Goal: Information Seeking & Learning: Learn about a topic

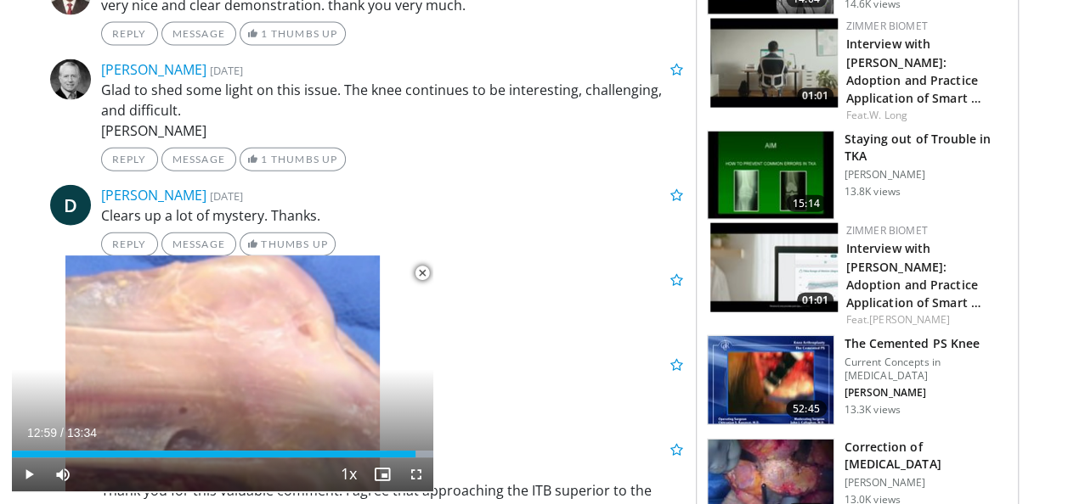
scroll to position [1911, 0]
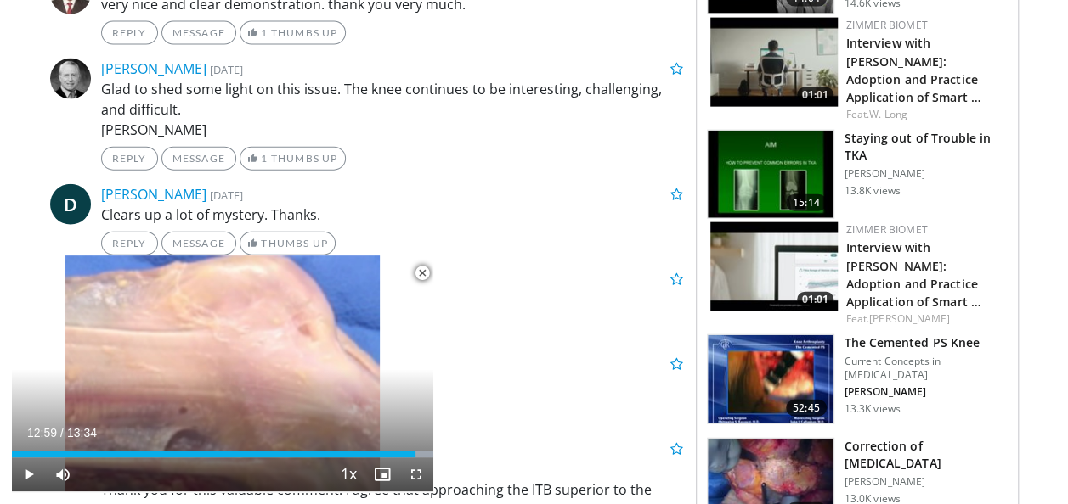
click at [764, 439] on img at bounding box center [770, 483] width 126 height 88
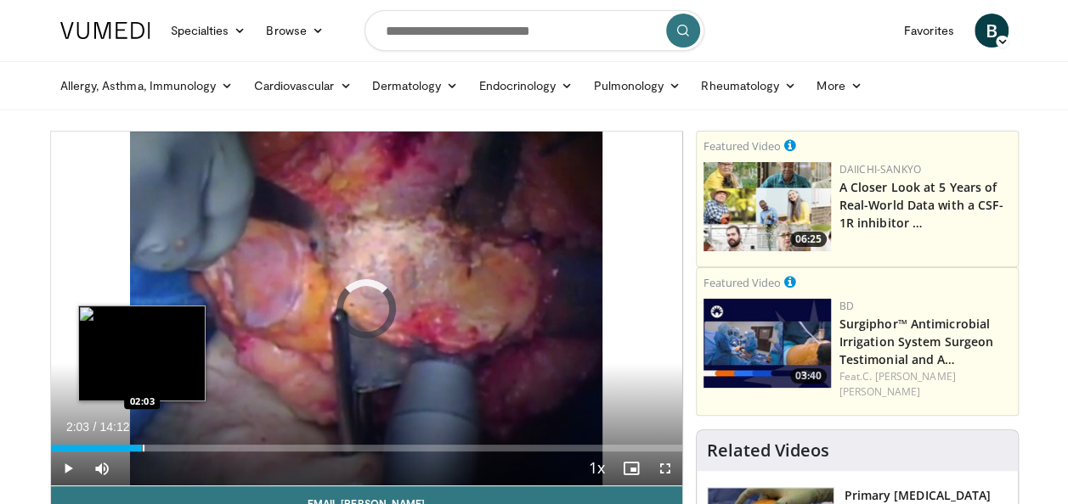
click at [143, 448] on div "Progress Bar" at bounding box center [144, 448] width 2 height 7
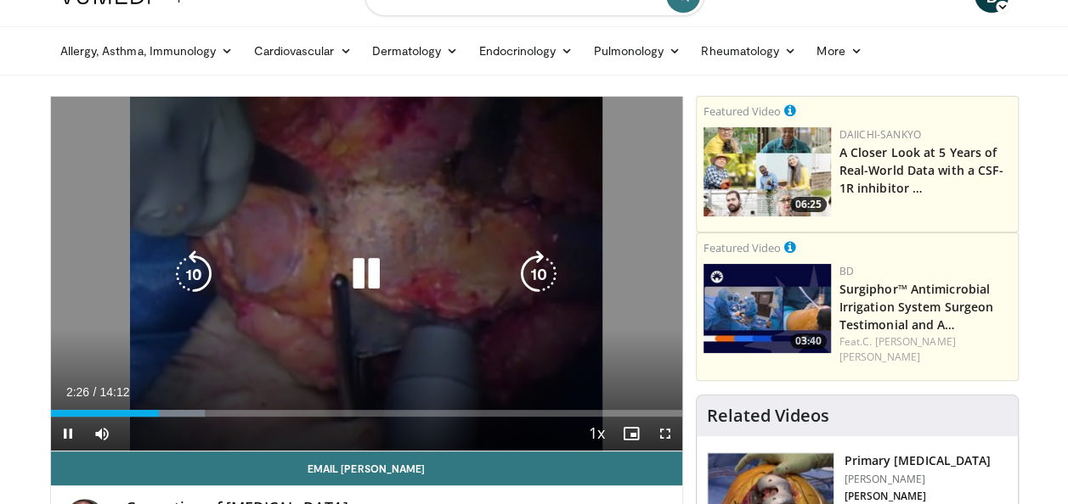
scroll to position [34, 0]
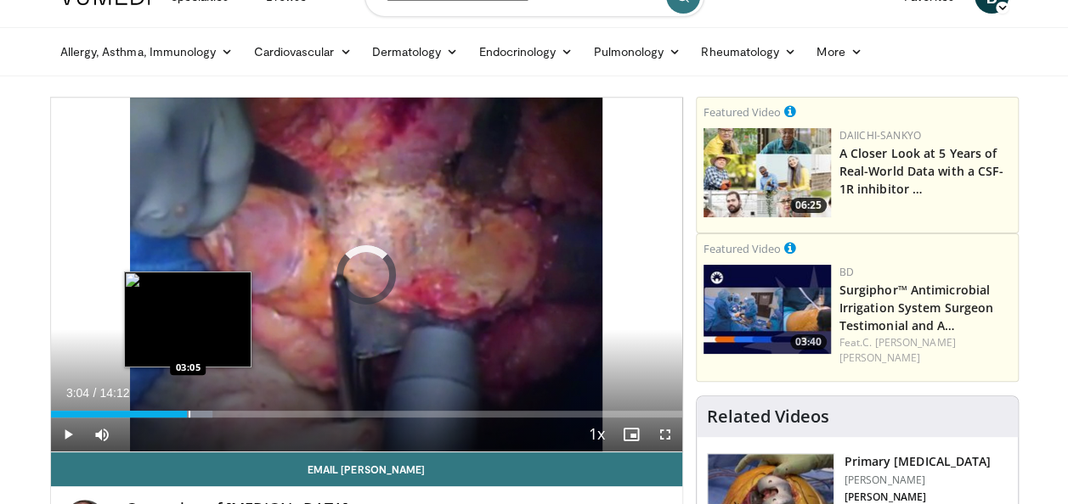
click at [187, 407] on div "Loaded : 25.59% 03:04 03:05" at bounding box center [366, 410] width 631 height 16
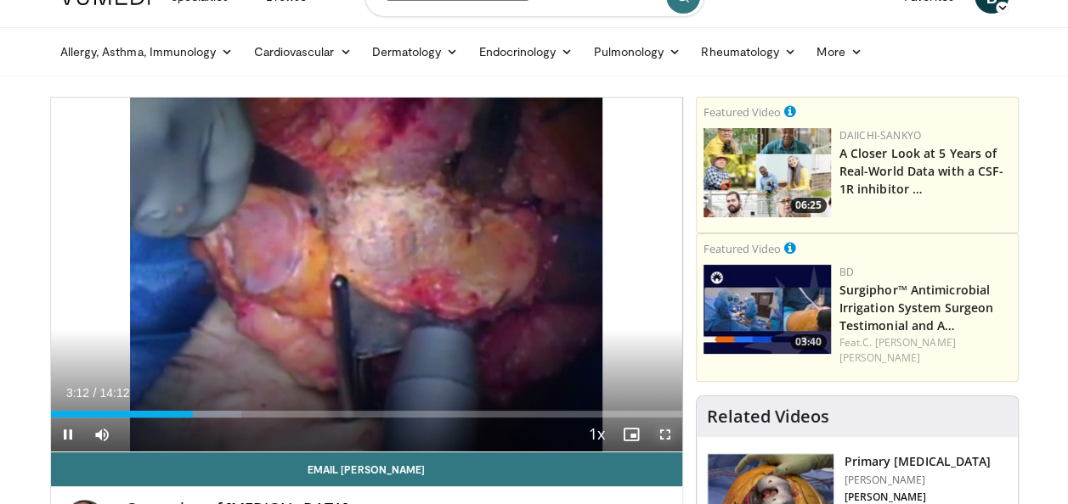
click at [666, 434] on span "Video Player" at bounding box center [665, 435] width 34 height 34
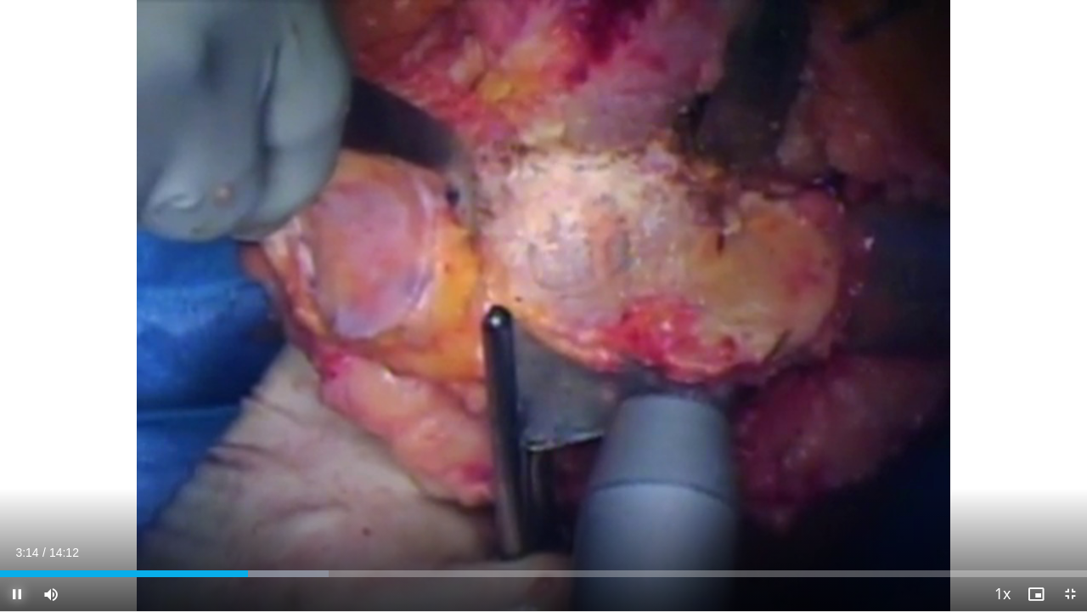
click at [15, 504] on span "Video Player" at bounding box center [17, 594] width 34 height 34
click at [19, 504] on span "Video Player" at bounding box center [17, 594] width 34 height 34
click at [22, 504] on span "Video Player" at bounding box center [17, 594] width 34 height 34
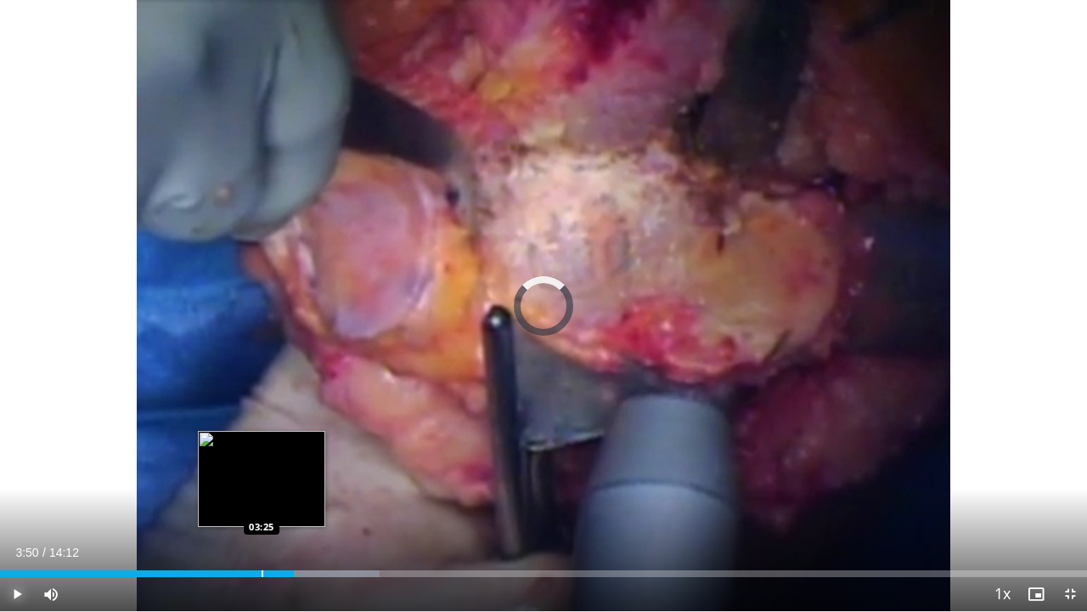
click at [262, 504] on div "Loaded : 34.90% 03:50 03:25" at bounding box center [543, 569] width 1087 height 16
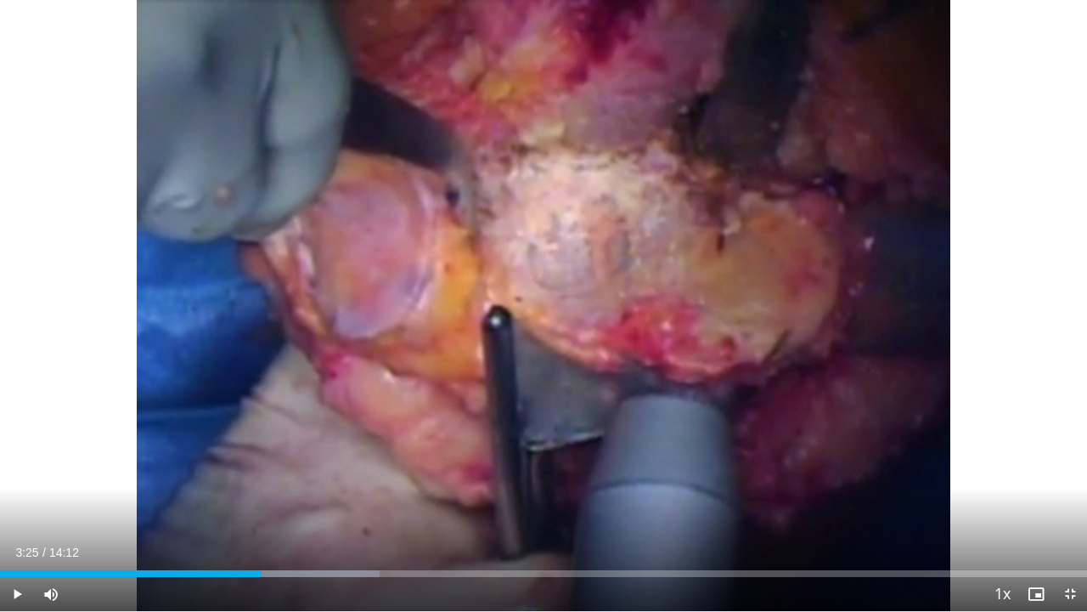
click at [243, 504] on div "Current Time 3:25 / Duration 14:12 Play Skip Backward Skip Forward Mute 82% Loa…" at bounding box center [543, 594] width 1087 height 34
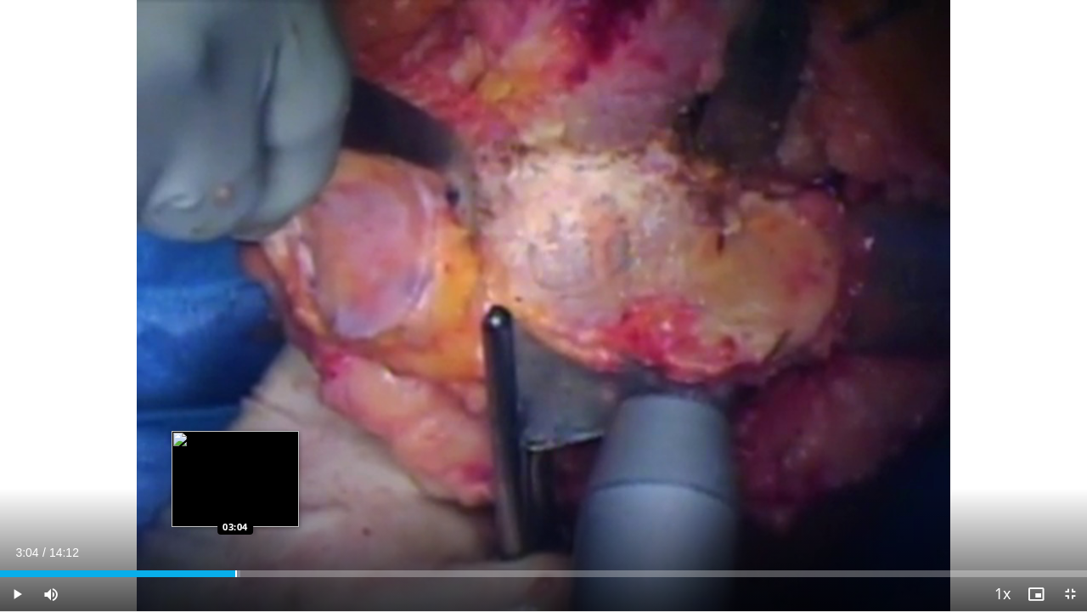
click at [235, 504] on div "Progress Bar" at bounding box center [236, 573] width 2 height 7
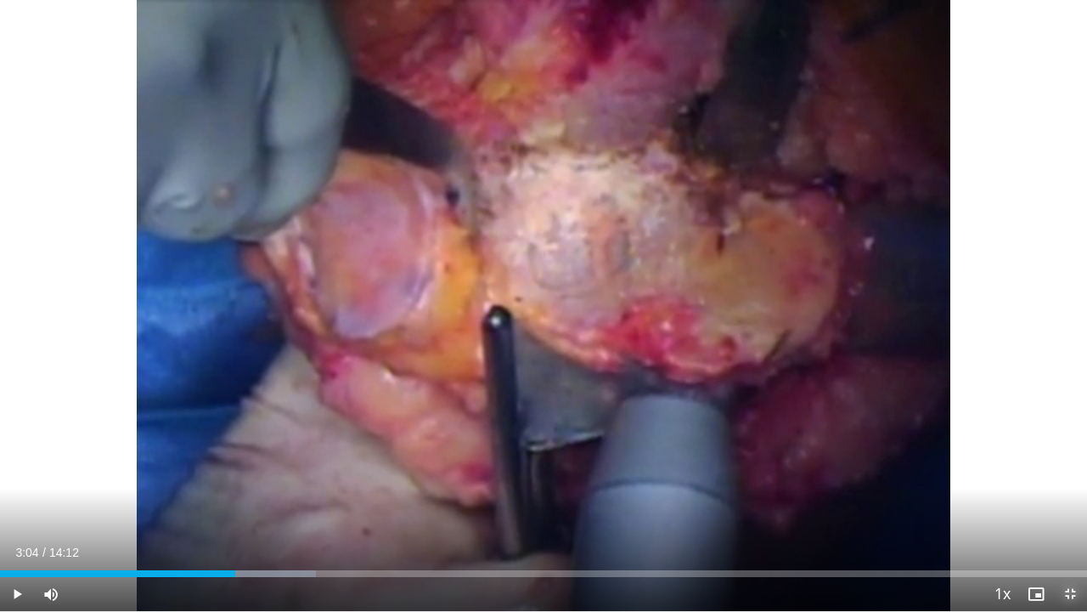
click at [1067, 504] on span "Video Player" at bounding box center [1070, 594] width 34 height 34
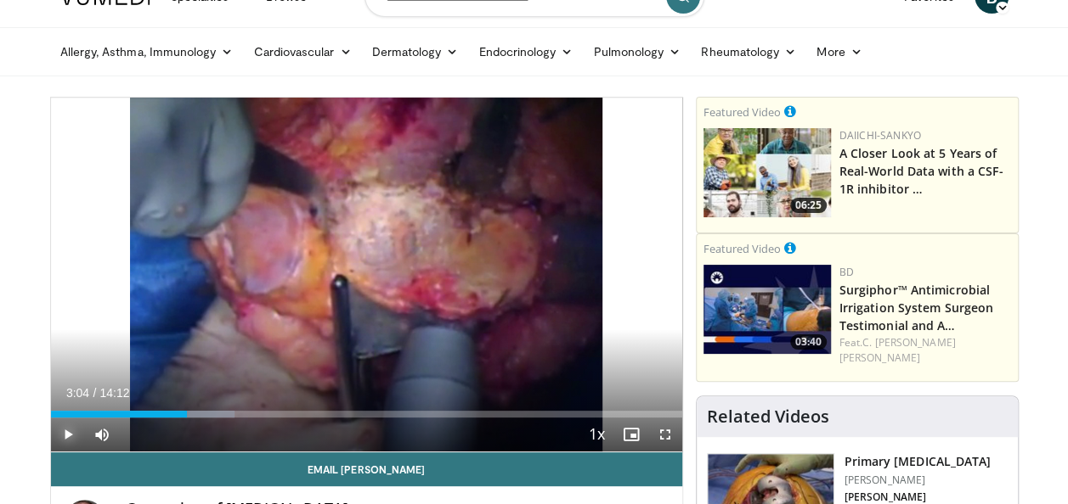
click at [76, 430] on span "Video Player" at bounding box center [68, 435] width 34 height 34
click at [662, 440] on span "Video Player" at bounding box center [665, 435] width 34 height 34
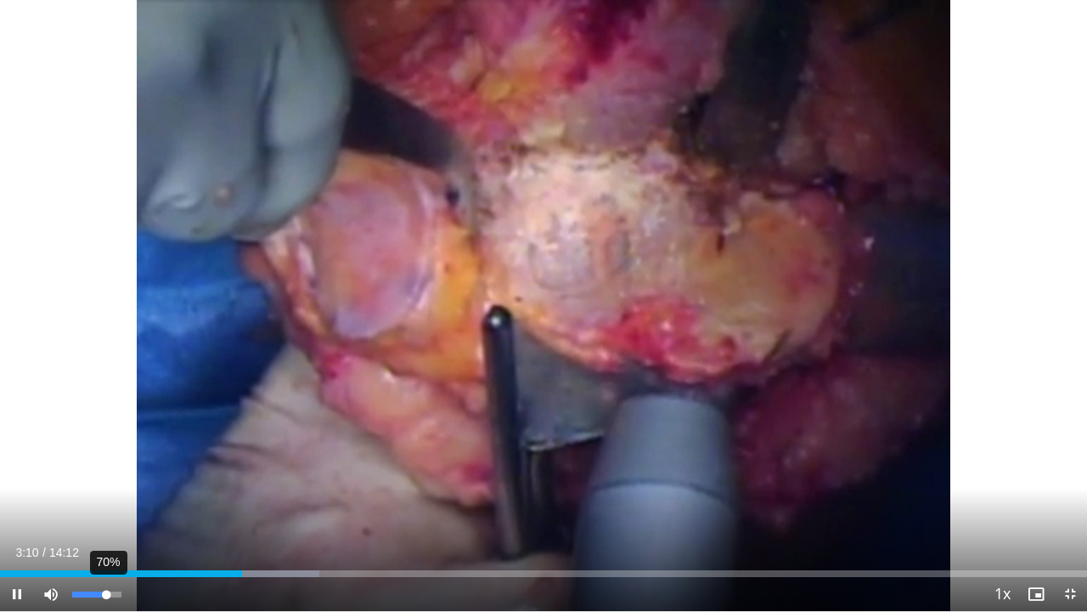
click at [107, 504] on div "70%" at bounding box center [96, 594] width 48 height 6
click at [19, 504] on span "Video Player" at bounding box center [17, 594] width 34 height 34
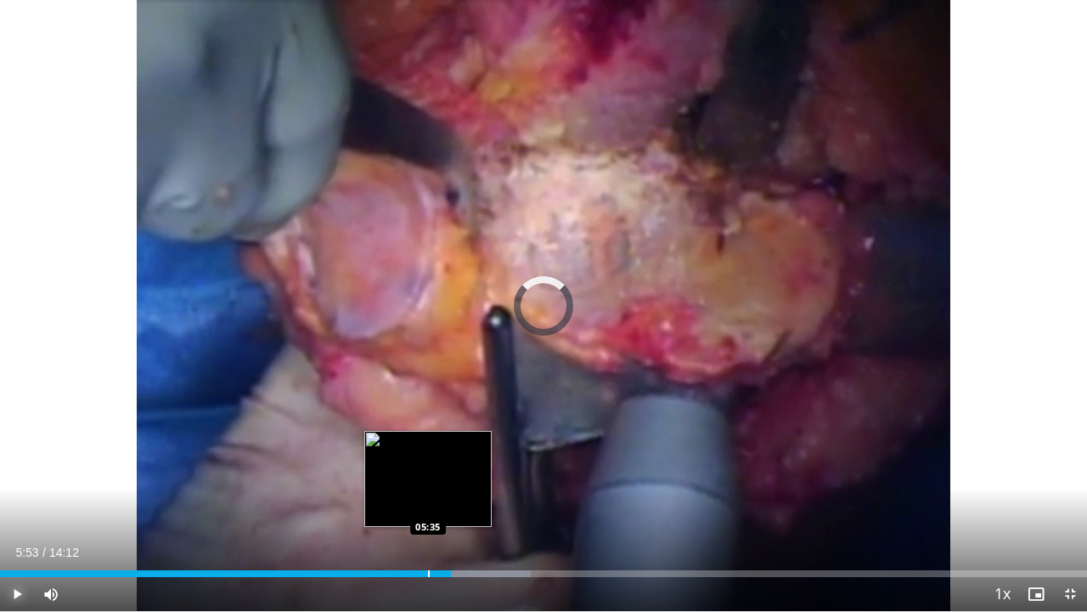
click at [428, 504] on div "Progress Bar" at bounding box center [429, 573] width 2 height 7
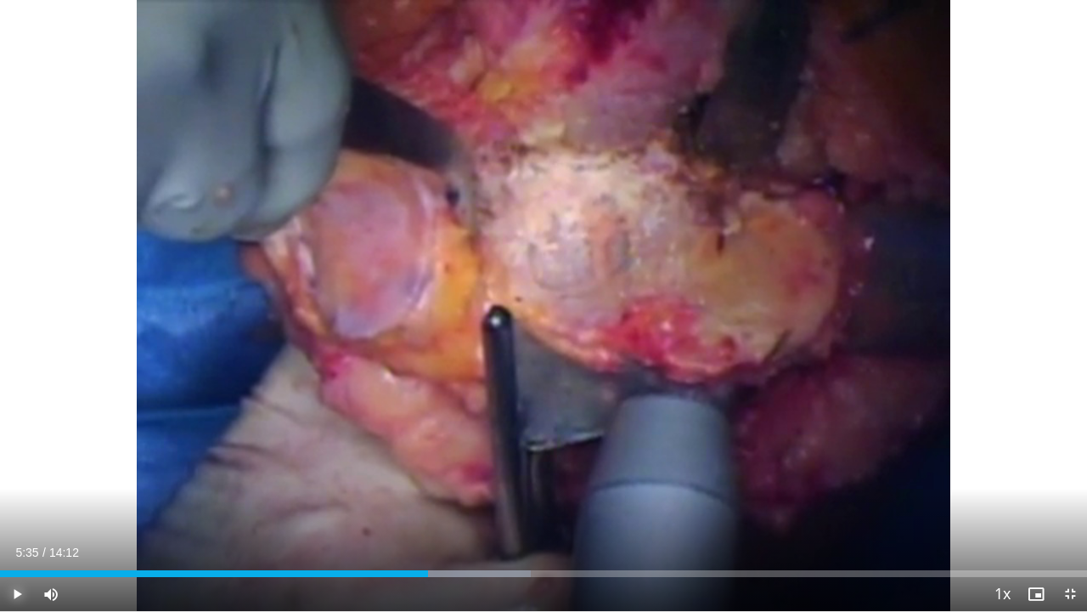
click at [20, 504] on span "Video Player" at bounding box center [17, 594] width 34 height 34
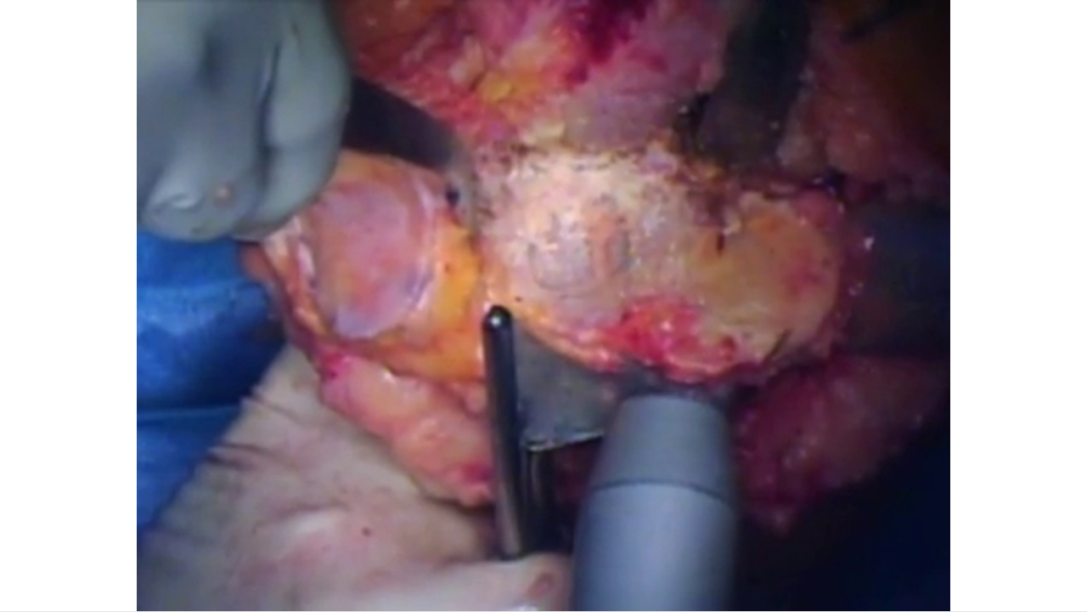
click at [20, 504] on video-js "**********" at bounding box center [543, 306] width 1087 height 612
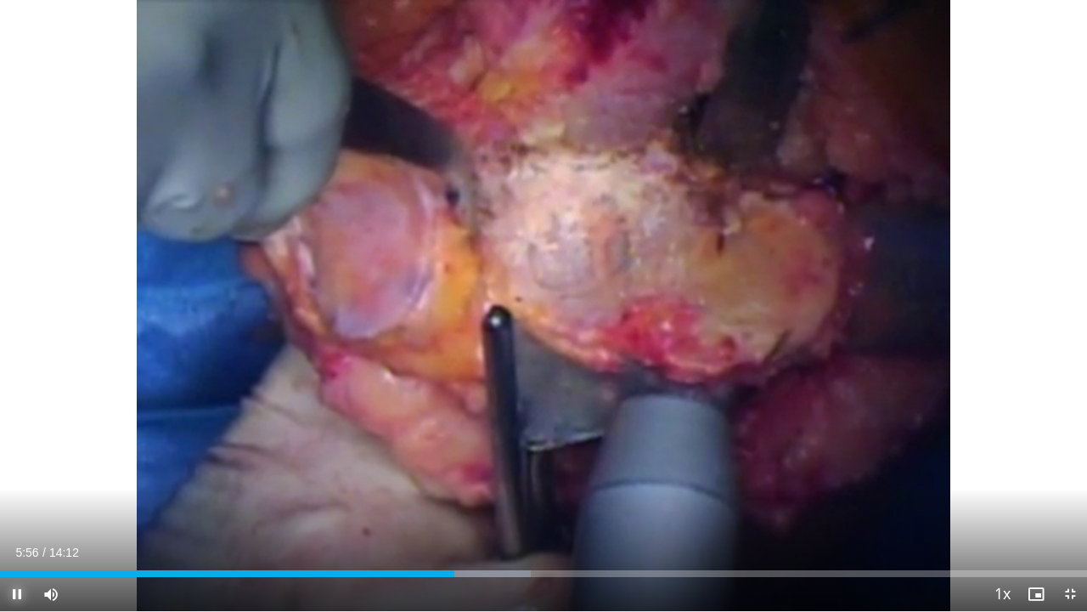
click at [17, 504] on span "Video Player" at bounding box center [17, 594] width 34 height 34
click at [20, 504] on span "Video Player" at bounding box center [17, 594] width 34 height 34
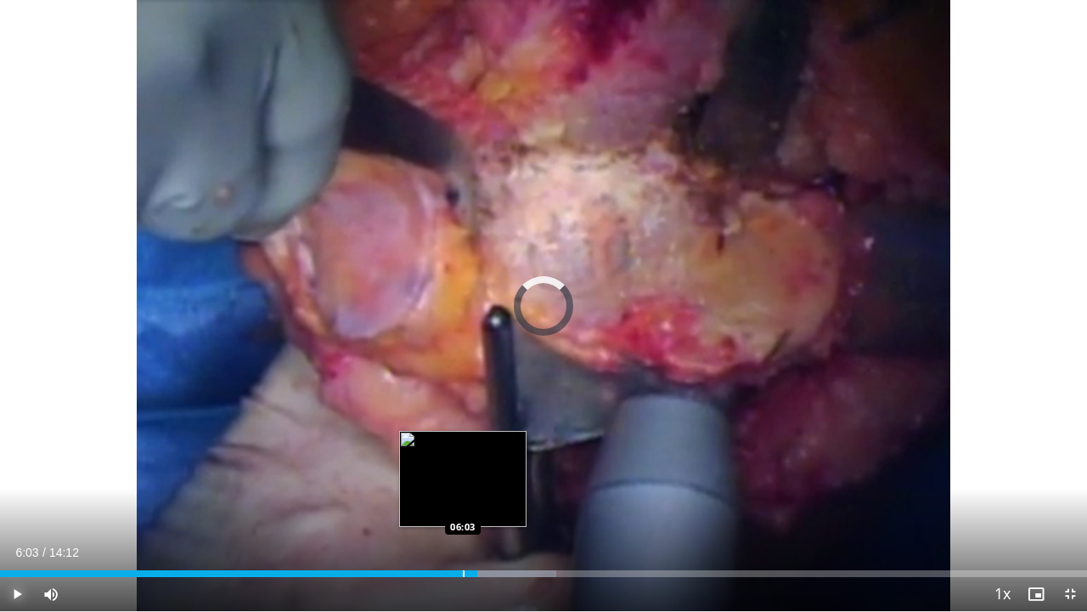
click at [463, 504] on div "Progress Bar" at bounding box center [464, 573] width 2 height 7
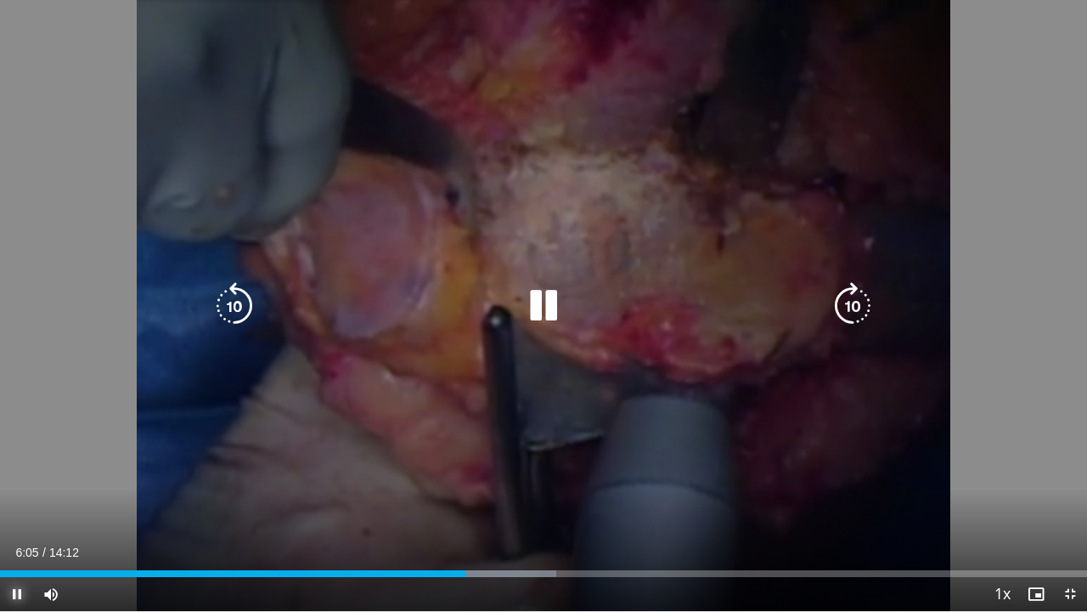
click at [19, 504] on span "Video Player" at bounding box center [17, 594] width 34 height 34
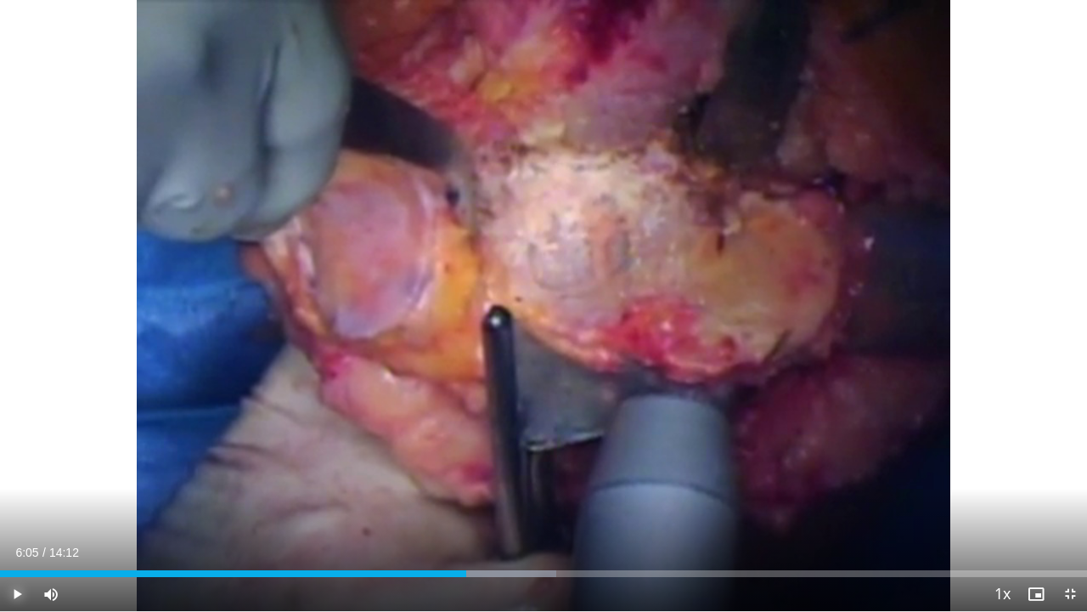
click at [19, 504] on span "Video Player" at bounding box center [17, 594] width 34 height 34
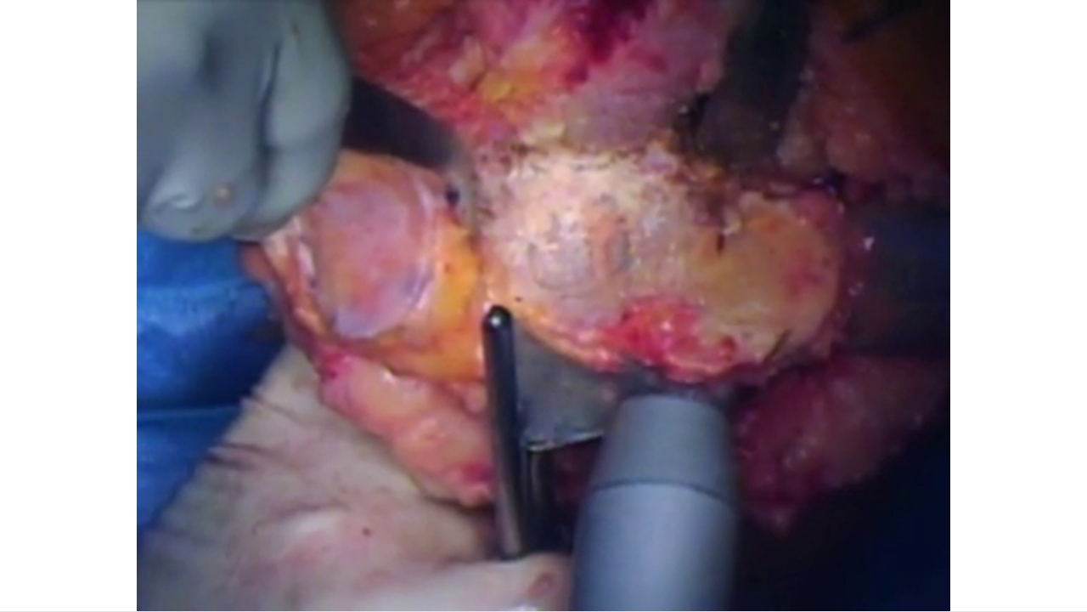
click at [19, 504] on video-js "**********" at bounding box center [543, 306] width 1087 height 612
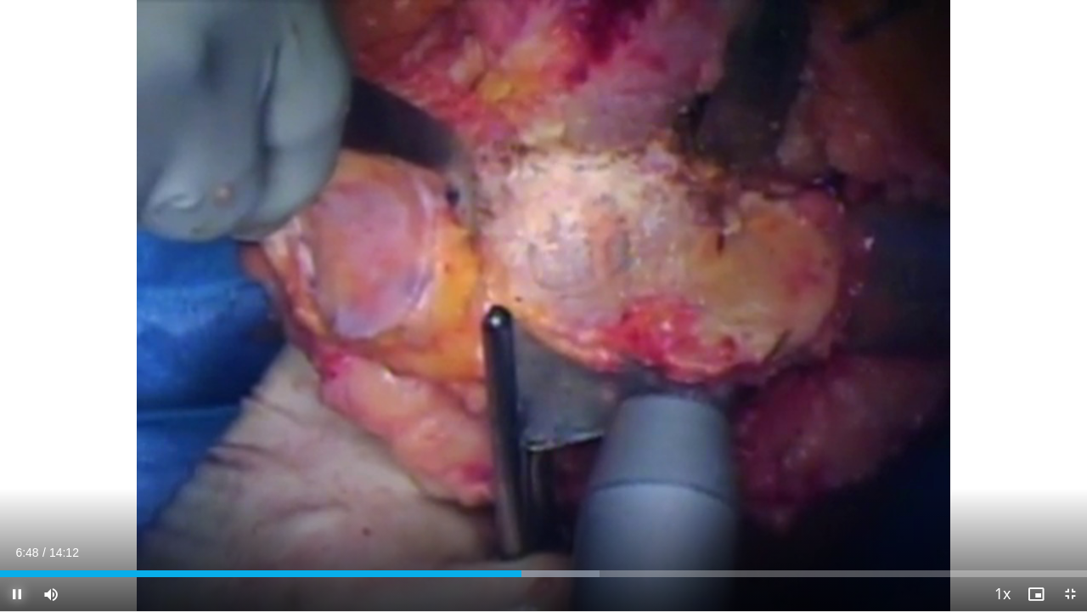
click at [22, 504] on span "Video Player" at bounding box center [17, 594] width 34 height 34
click at [18, 504] on span "Video Player" at bounding box center [17, 594] width 34 height 34
click at [20, 504] on span "Video Player" at bounding box center [17, 594] width 34 height 34
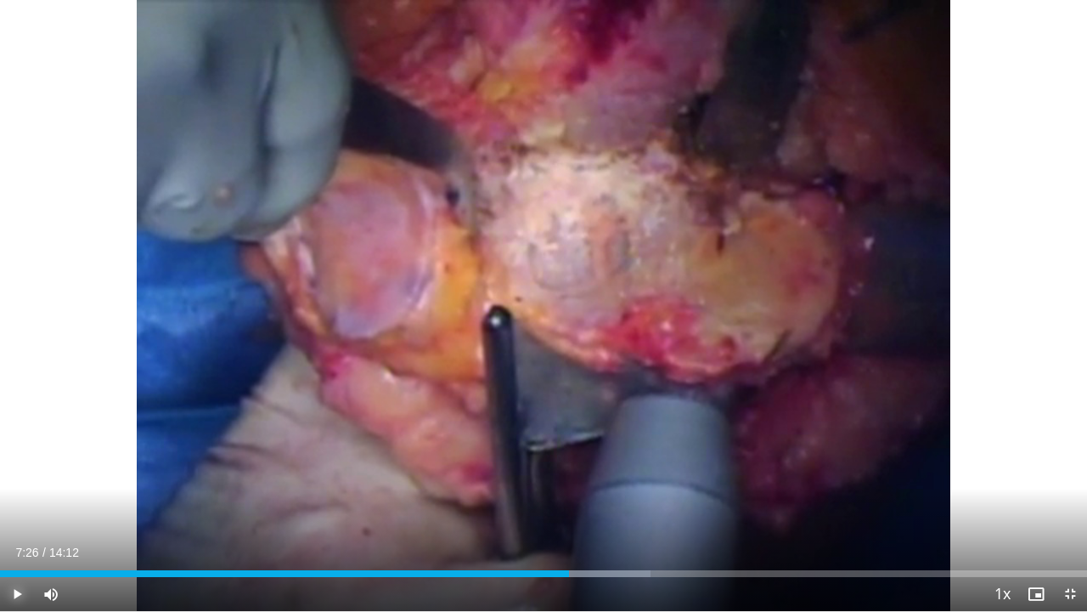
click at [18, 504] on span "Video Player" at bounding box center [17, 594] width 34 height 34
click at [17, 504] on span "Video Player" at bounding box center [17, 594] width 34 height 34
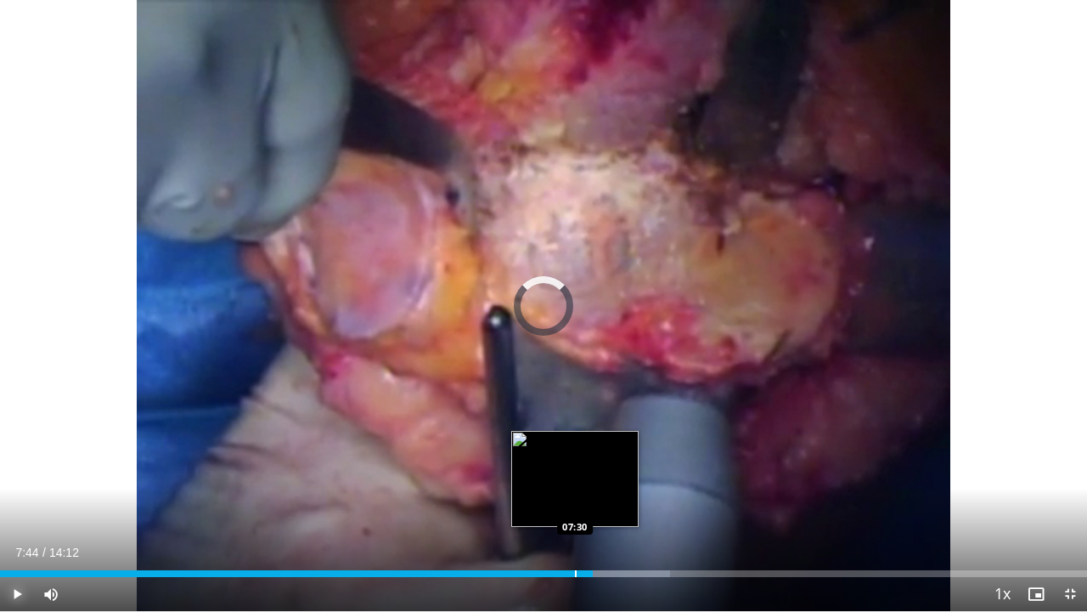
click at [576, 504] on div "Progress Bar" at bounding box center [576, 573] width 2 height 7
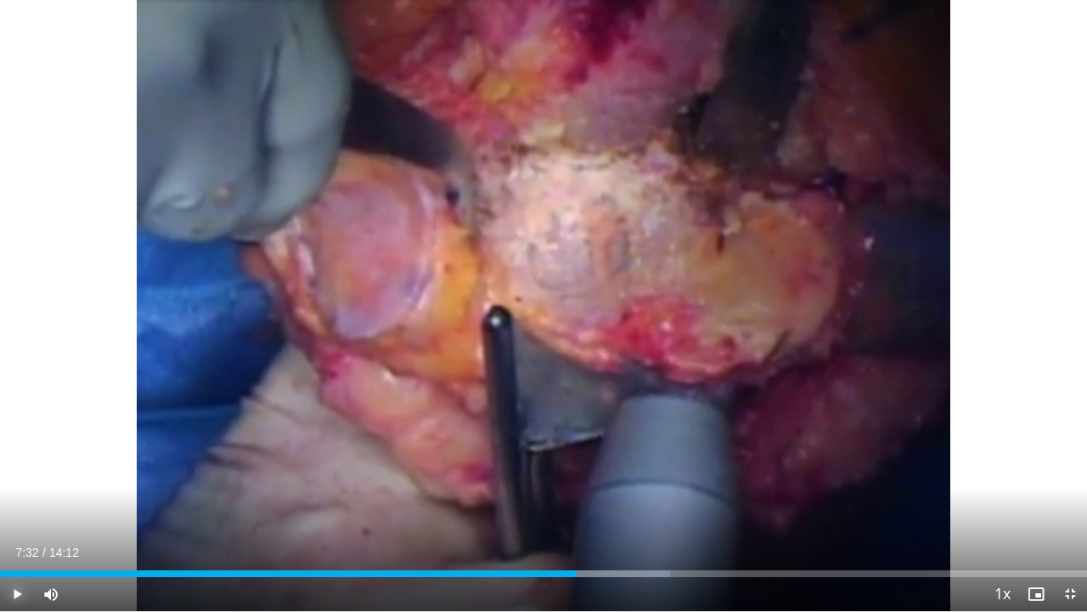
click at [18, 504] on span "Video Player" at bounding box center [17, 594] width 34 height 34
click at [18, 504] on video-js "**********" at bounding box center [543, 306] width 1087 height 612
click at [18, 504] on span "Video Player" at bounding box center [17, 594] width 34 height 34
click at [15, 504] on span "Video Player" at bounding box center [17, 594] width 34 height 34
click at [12, 504] on span "Video Player" at bounding box center [17, 594] width 34 height 34
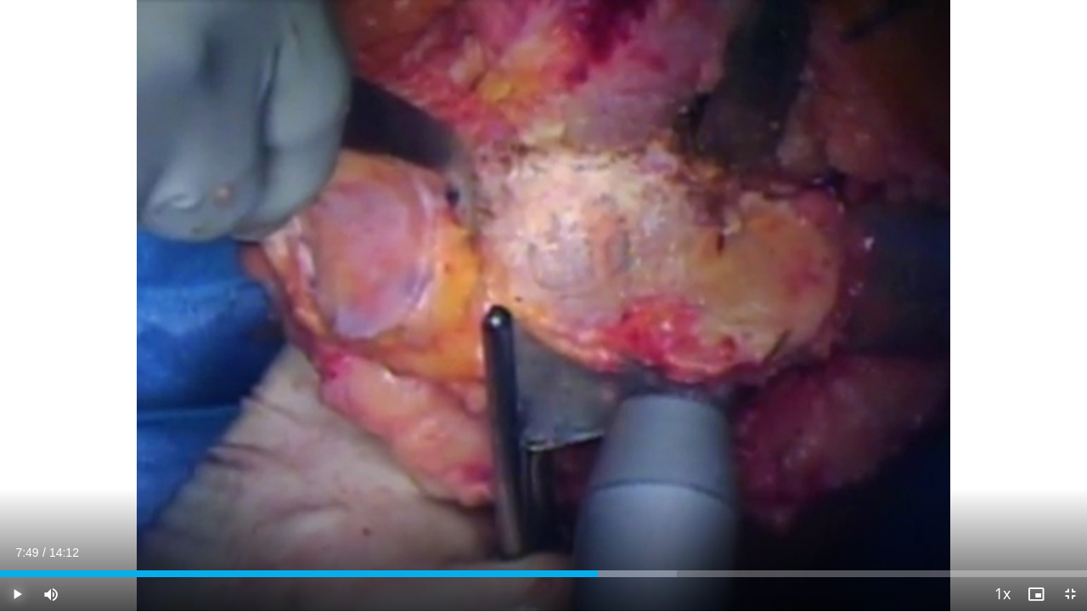
click at [16, 504] on span "Video Player" at bounding box center [17, 594] width 34 height 34
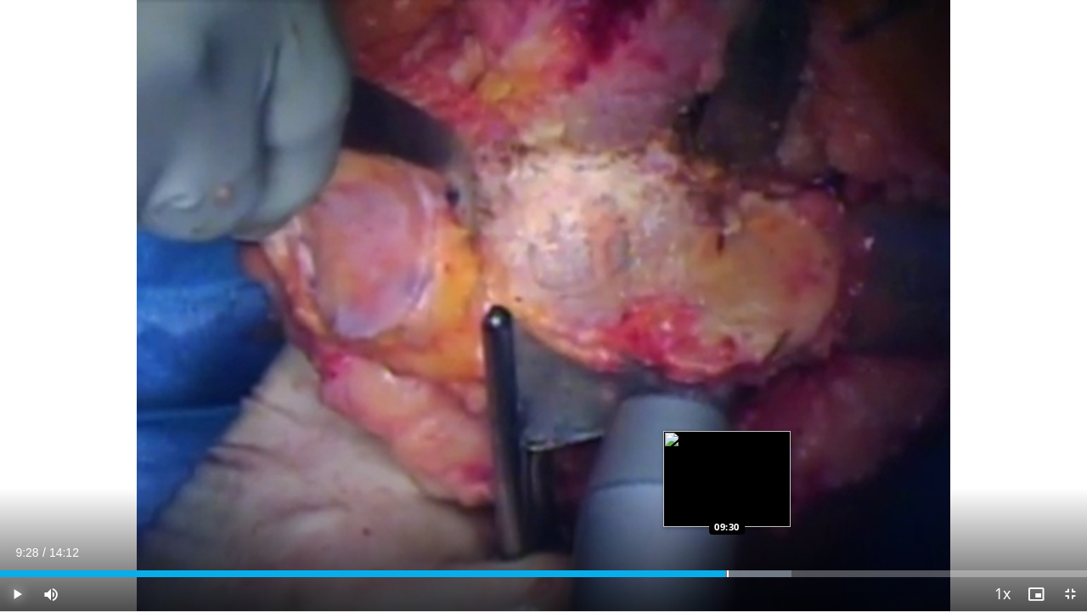
click at [725, 504] on div "Loaded : 72.80% 09:18 09:30" at bounding box center [543, 573] width 1087 height 7
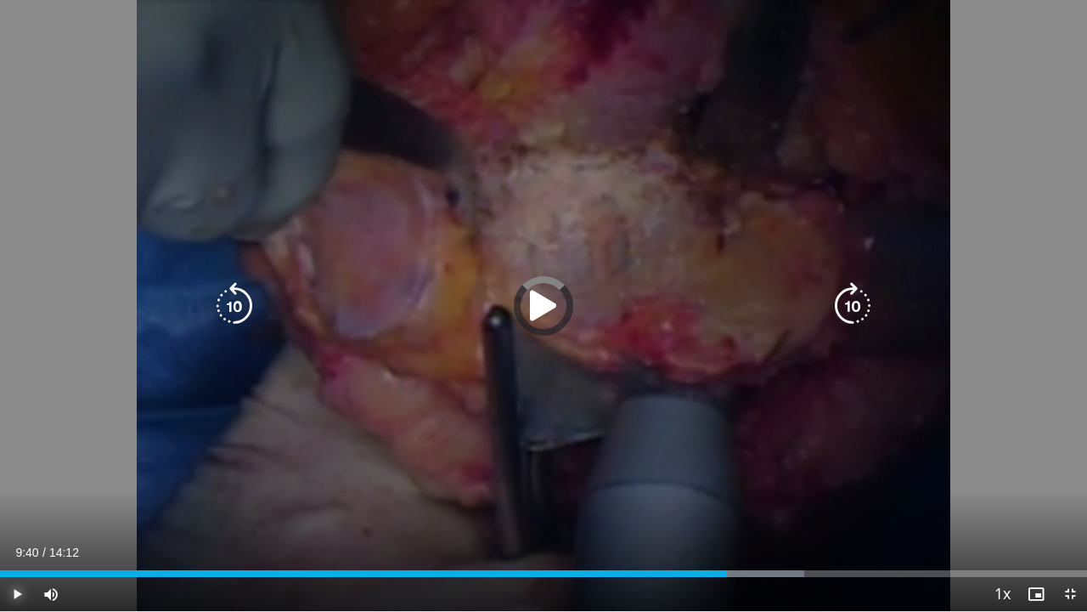
click at [0, 0] on div "Progress Bar" at bounding box center [0, 0] width 0 height 0
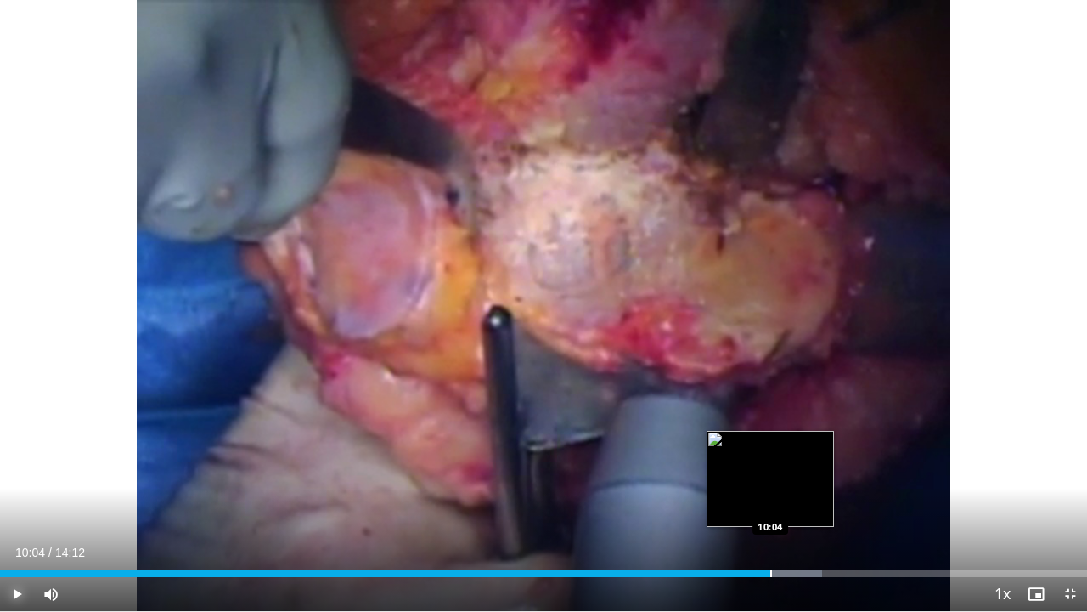
click at [770, 504] on div "Progress Bar" at bounding box center [771, 573] width 2 height 7
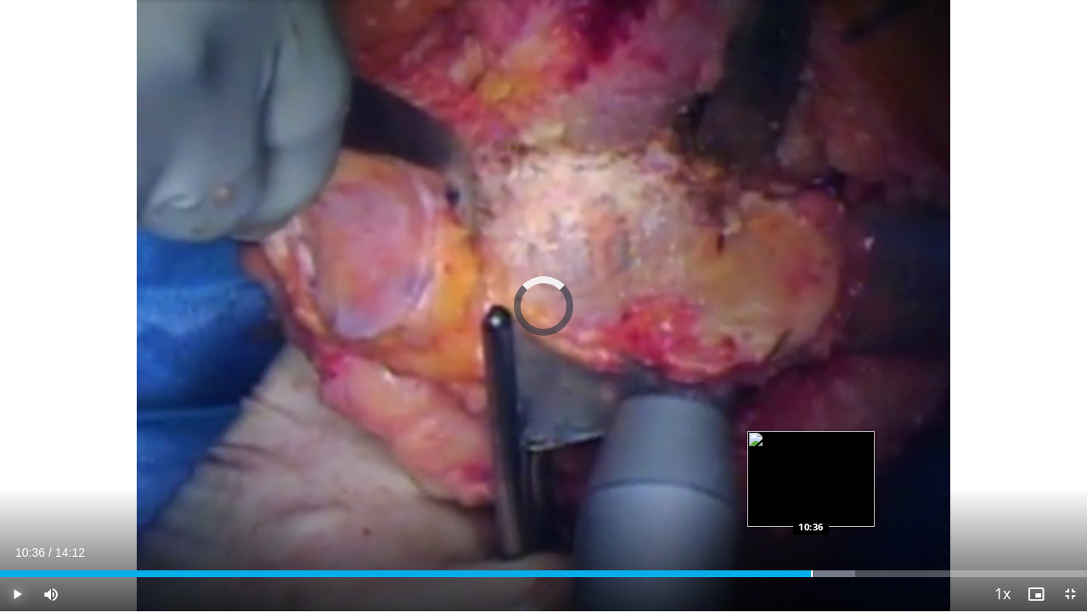
click at [811, 504] on div "Progress Bar" at bounding box center [812, 573] width 2 height 7
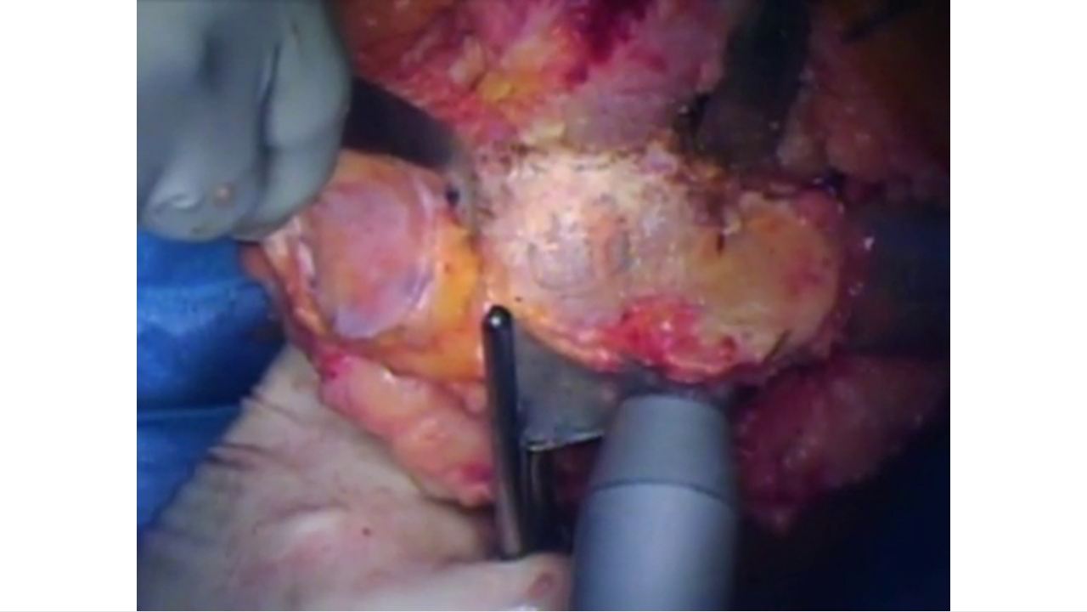
click at [846, 504] on video-js "**********" at bounding box center [543, 306] width 1087 height 612
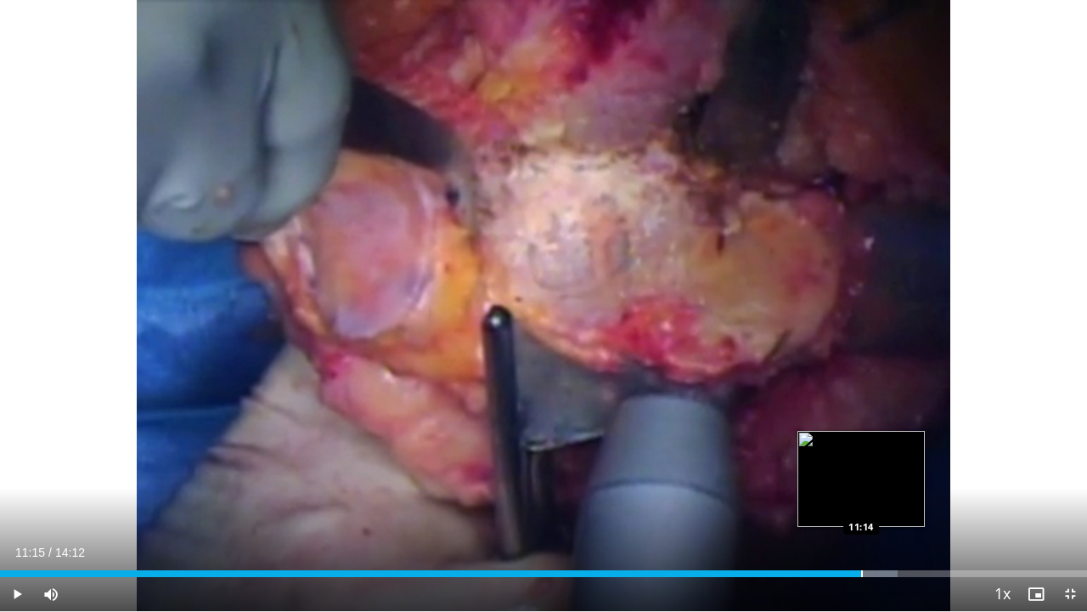
click at [861, 504] on div "Loaded : 82.61% 11:15 11:14" at bounding box center [543, 569] width 1087 height 16
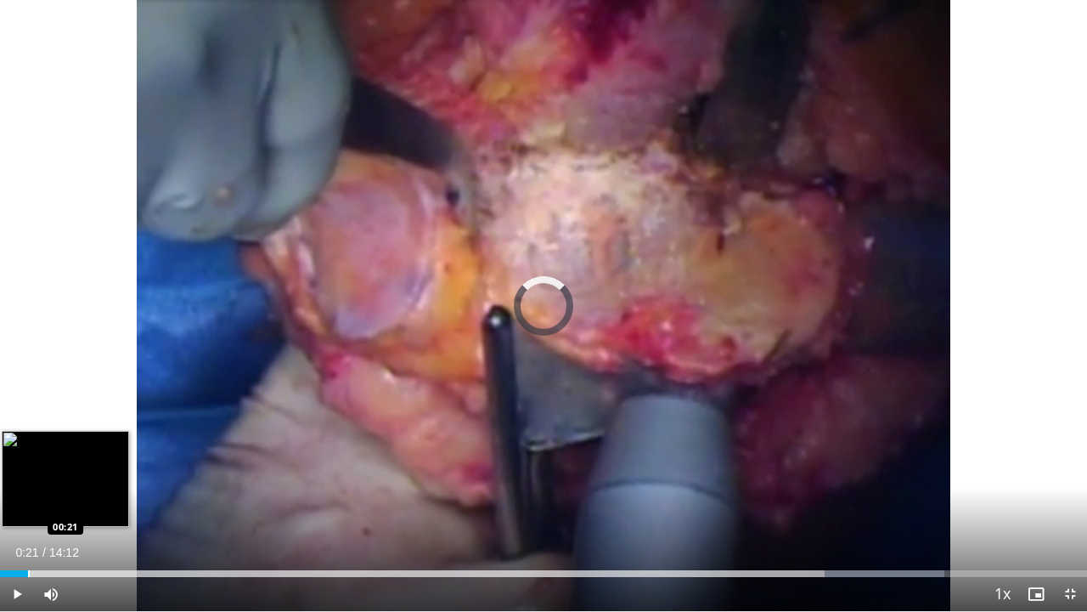
click at [28, 504] on div "Loaded : 86.89% 11:18 00:21" at bounding box center [543, 569] width 1087 height 16
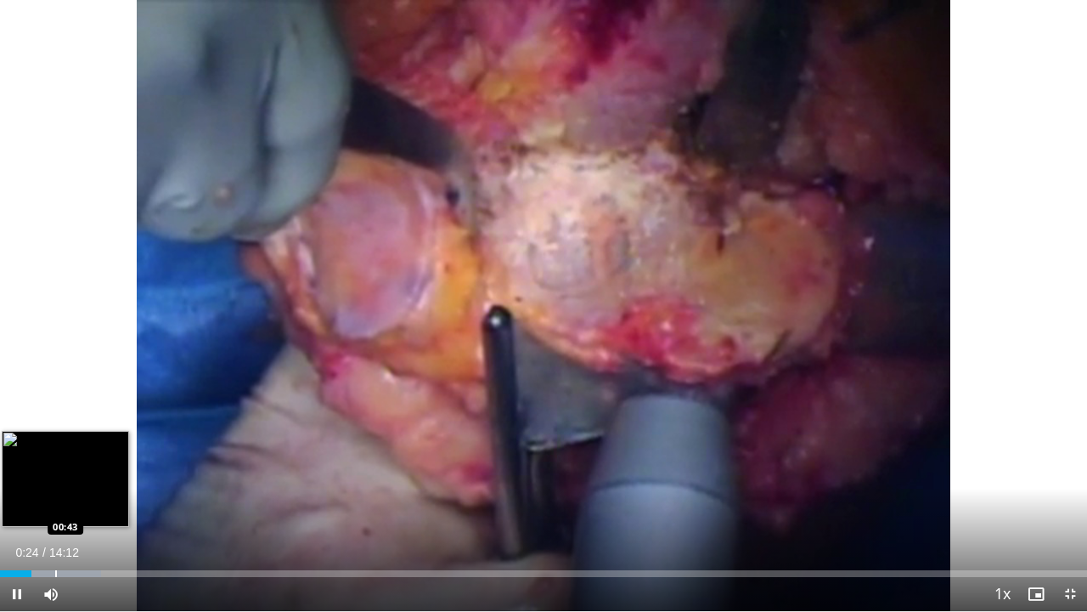
click at [54, 504] on div "Loaded : 9.30% 00:24 00:43" at bounding box center [543, 569] width 1087 height 16
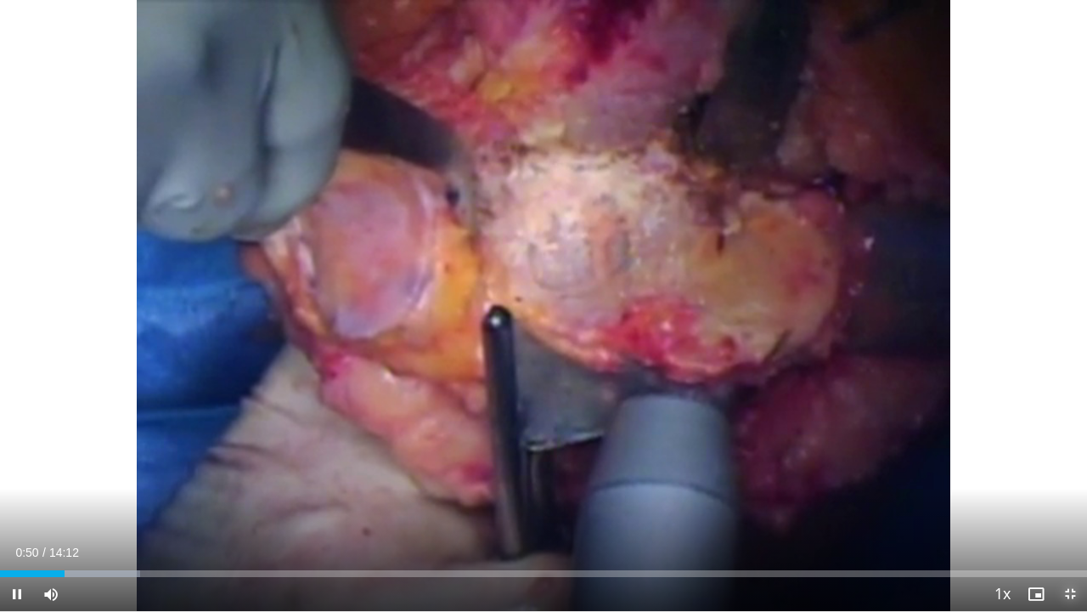
click at [1067, 504] on span "Video Player" at bounding box center [1070, 594] width 34 height 34
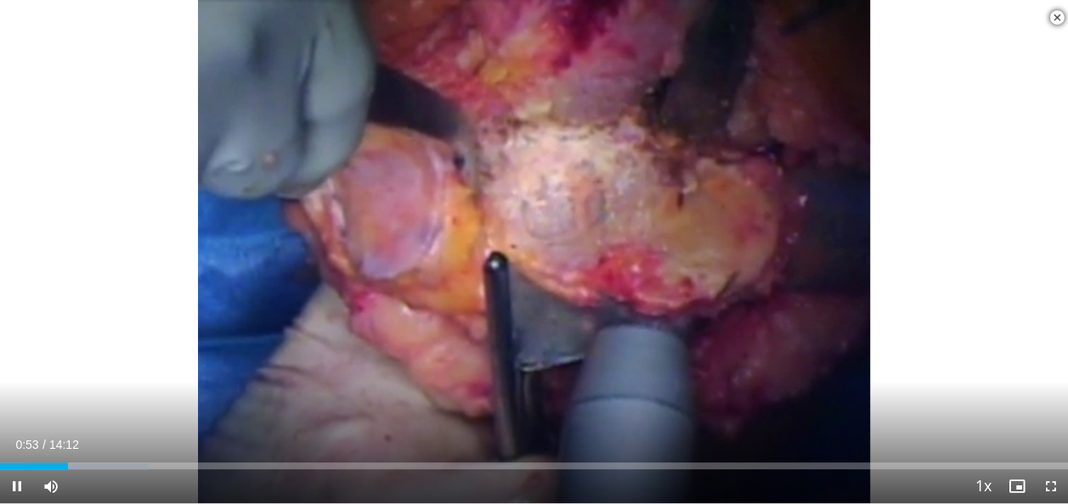
scroll to position [209, 0]
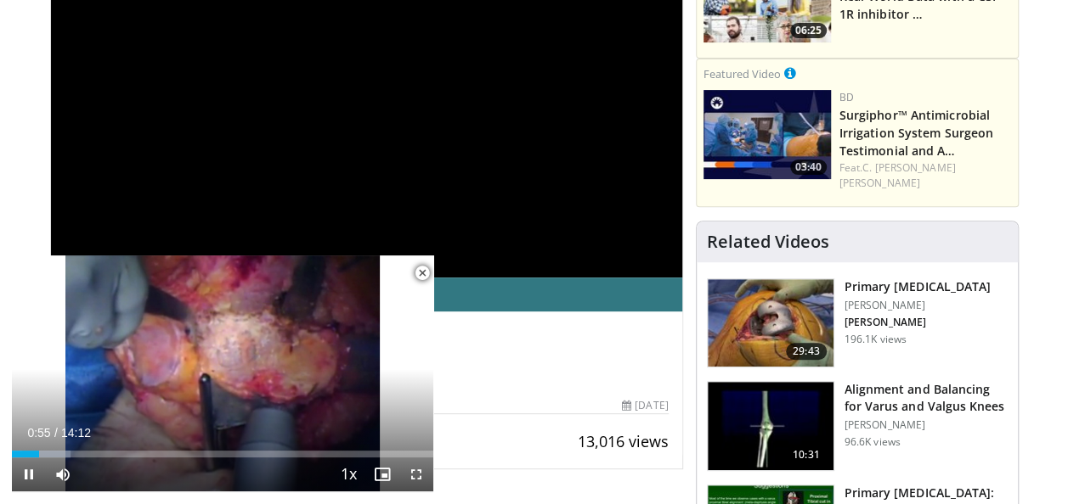
click at [423, 270] on span "Video Player" at bounding box center [422, 273] width 34 height 34
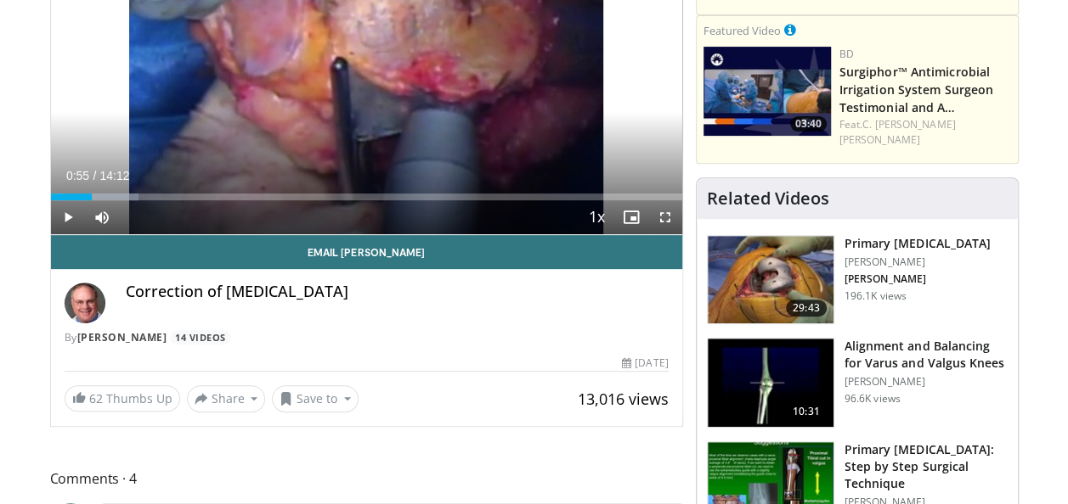
scroll to position [253, 0]
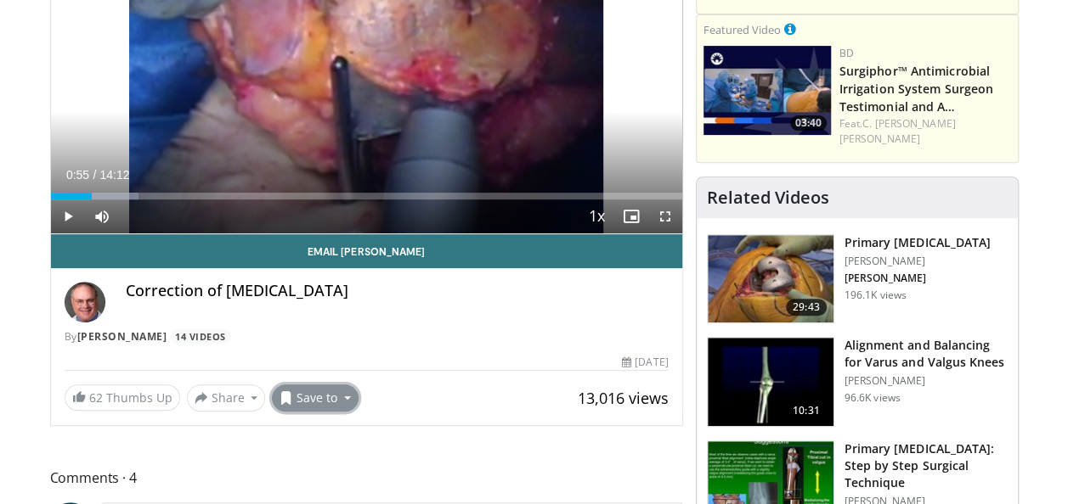
click at [335, 396] on button "Save to" at bounding box center [315, 398] width 87 height 27
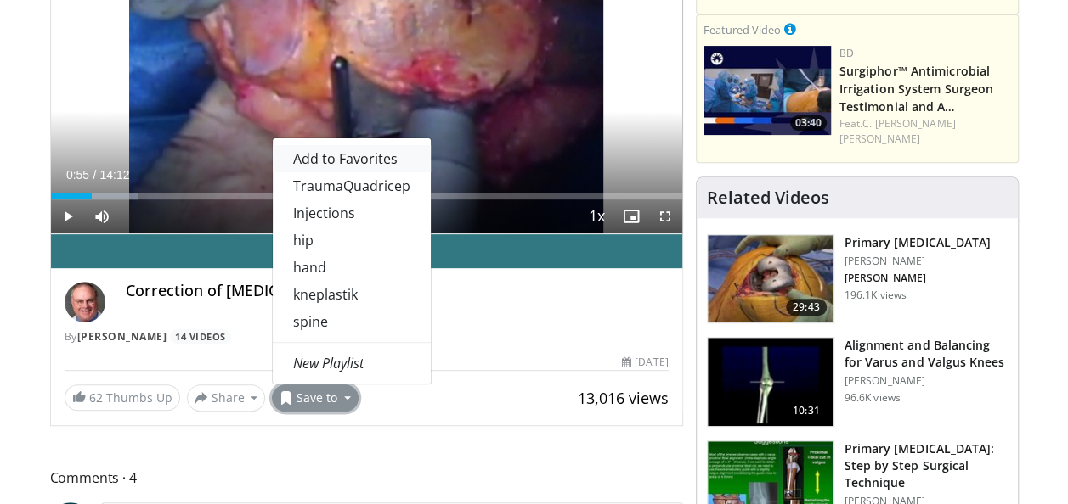
click at [378, 164] on span "Add to Favorites" at bounding box center [345, 158] width 104 height 19
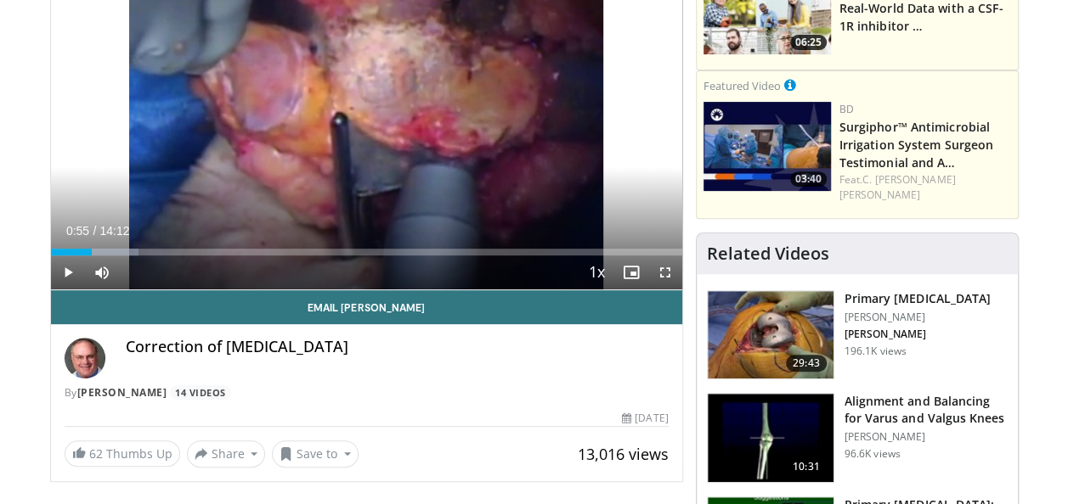
scroll to position [308, 0]
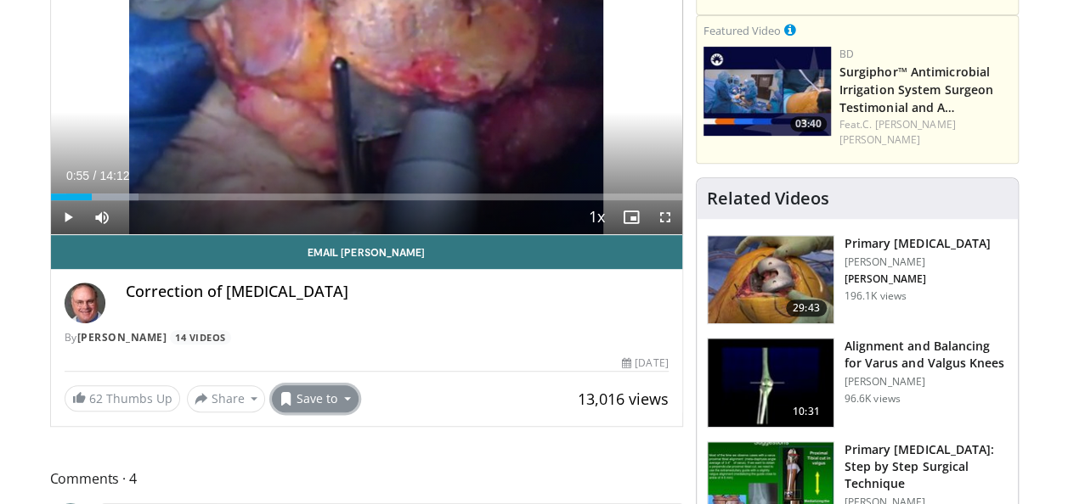
click at [335, 389] on button "Save to" at bounding box center [315, 399] width 87 height 27
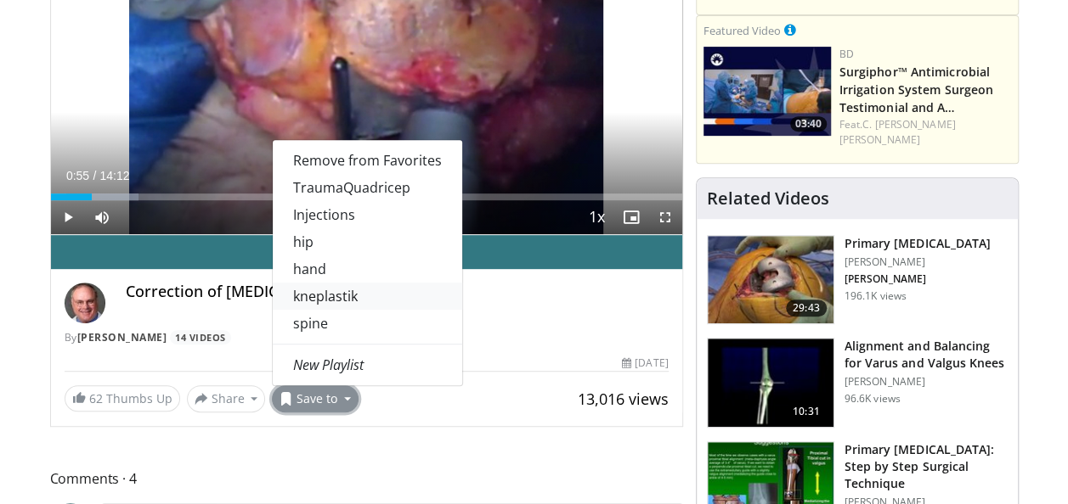
click at [342, 290] on link "kneplastik" at bounding box center [367, 296] width 189 height 27
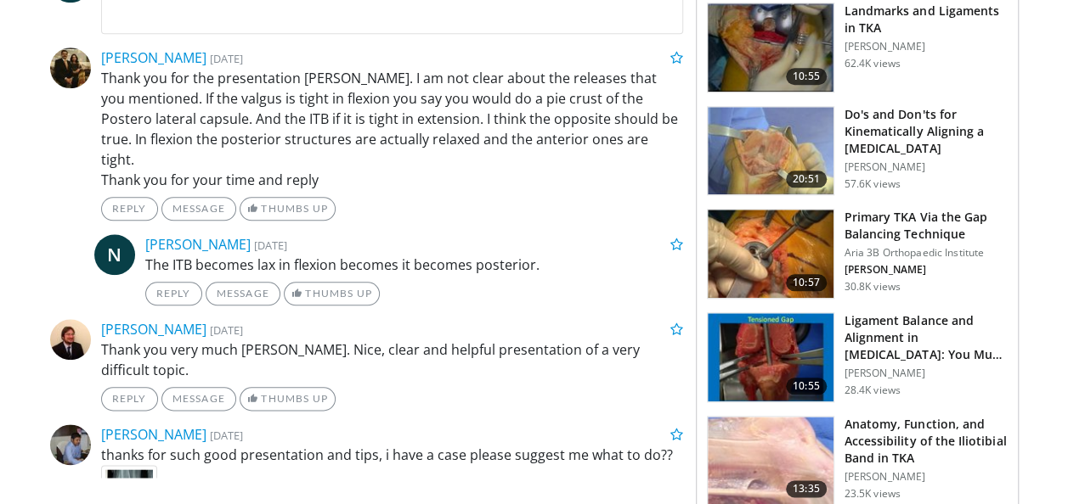
scroll to position [800, 0]
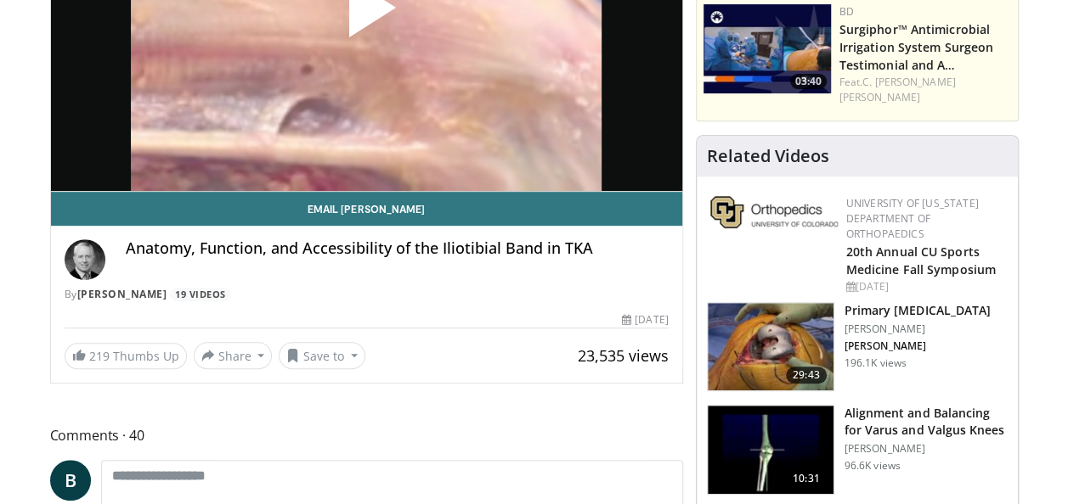
scroll to position [296, 0]
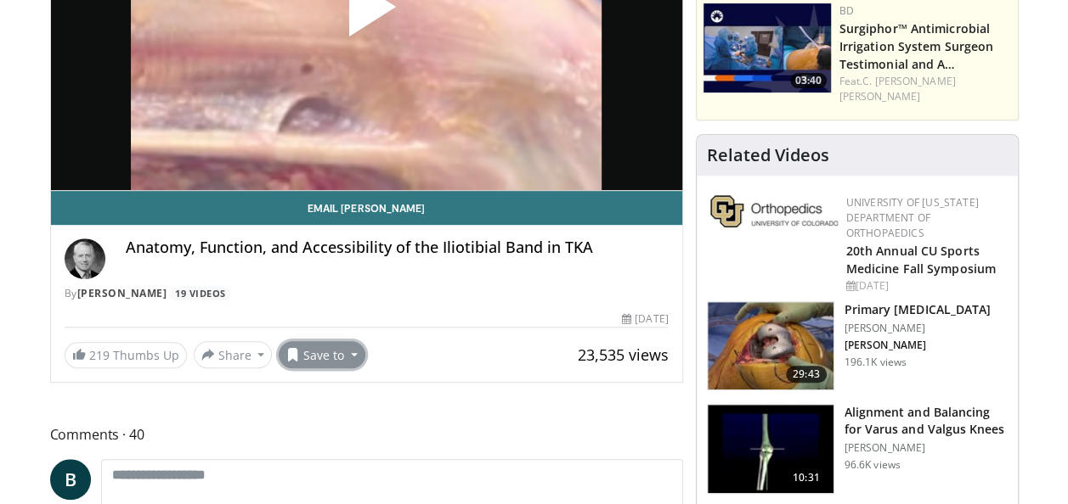
click at [340, 353] on button "Save to" at bounding box center [322, 354] width 87 height 27
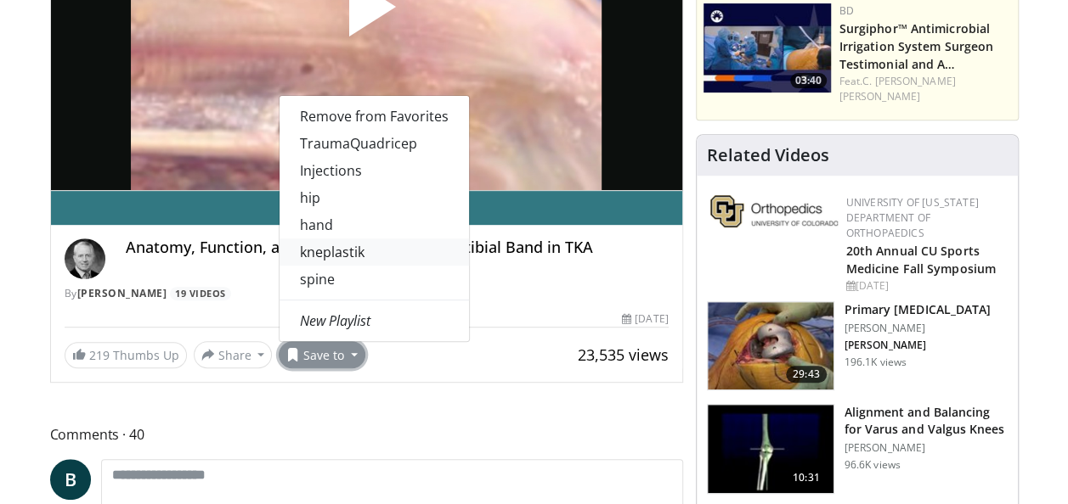
click at [353, 250] on link "kneplastik" at bounding box center [373, 252] width 189 height 27
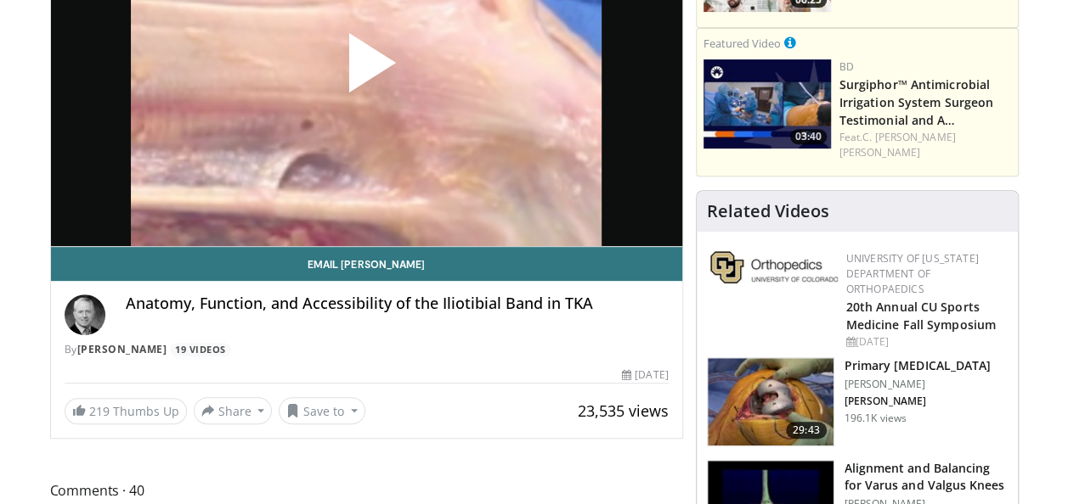
scroll to position [351, 0]
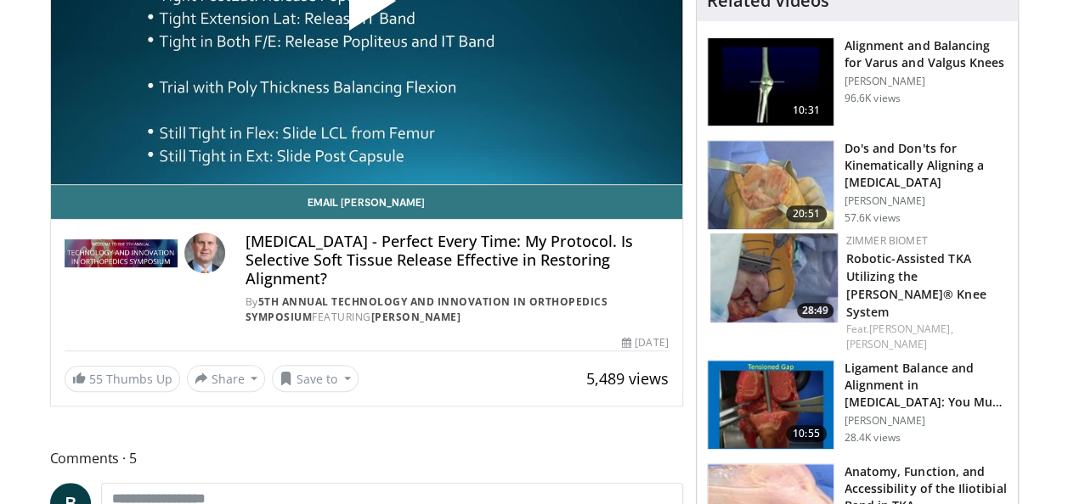
scroll to position [302, 0]
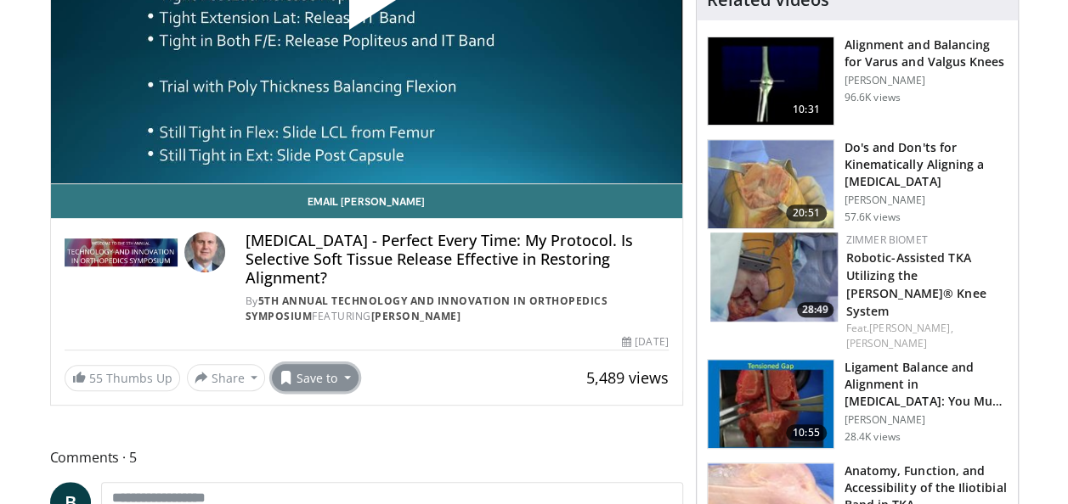
click at [333, 364] on button "Save to" at bounding box center [315, 377] width 87 height 27
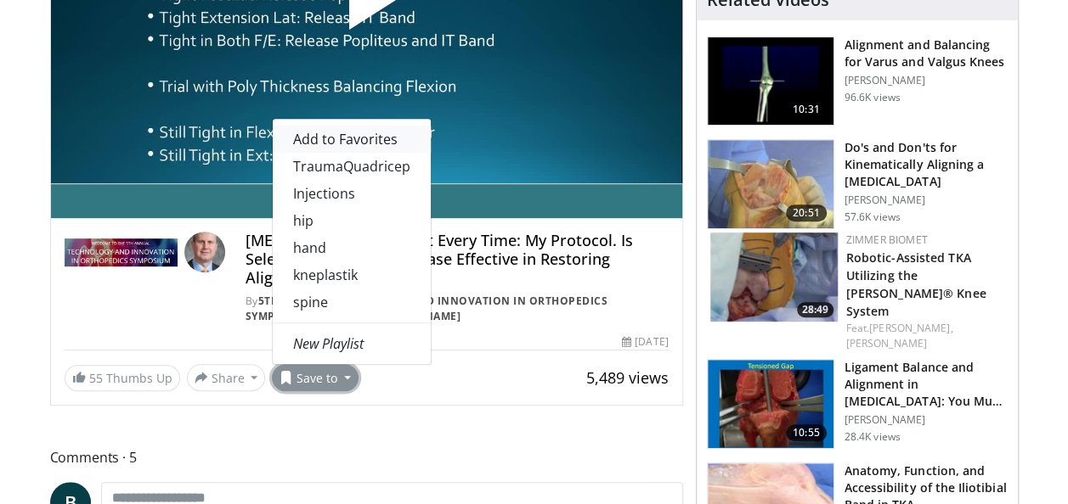
click at [379, 130] on span "Add to Favorites" at bounding box center [345, 139] width 104 height 19
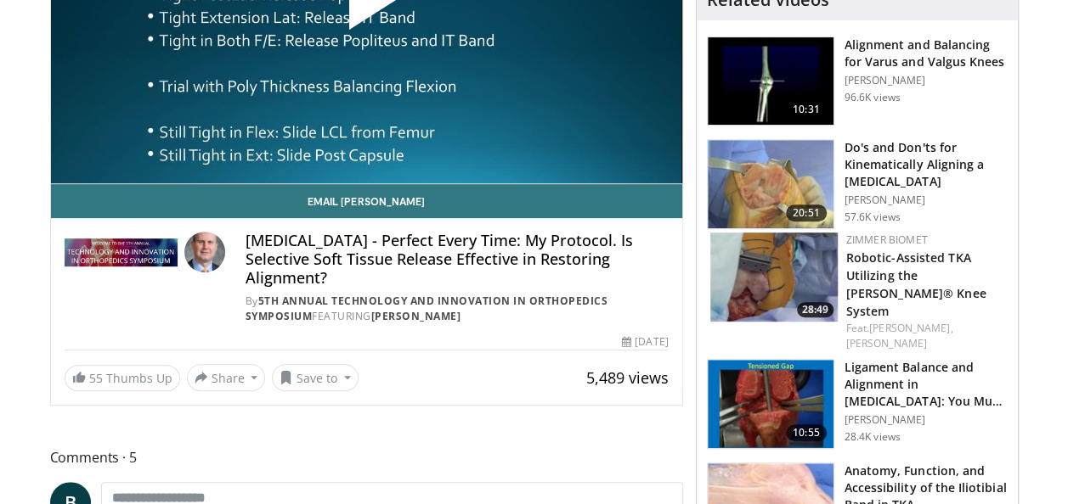
scroll to position [358, 0]
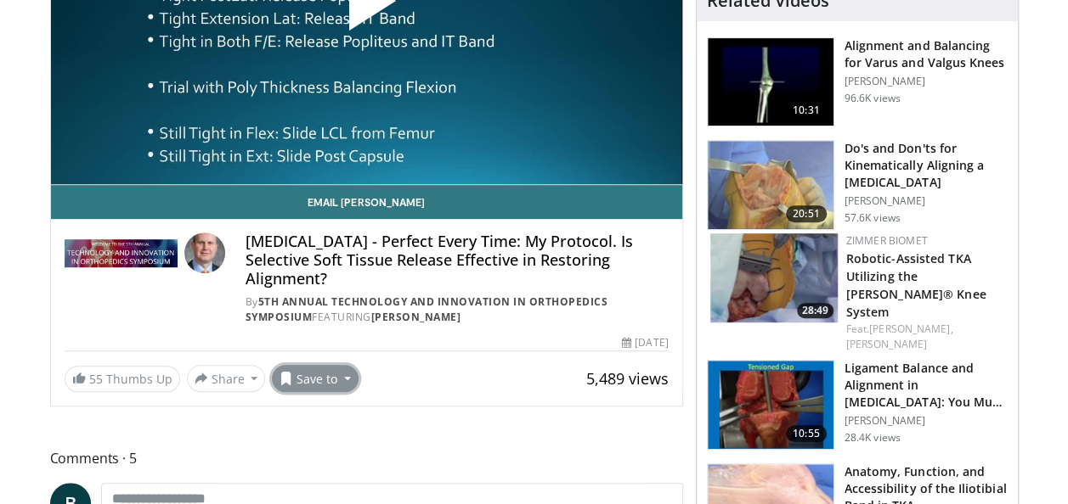
click at [346, 365] on button "Save to" at bounding box center [315, 378] width 87 height 27
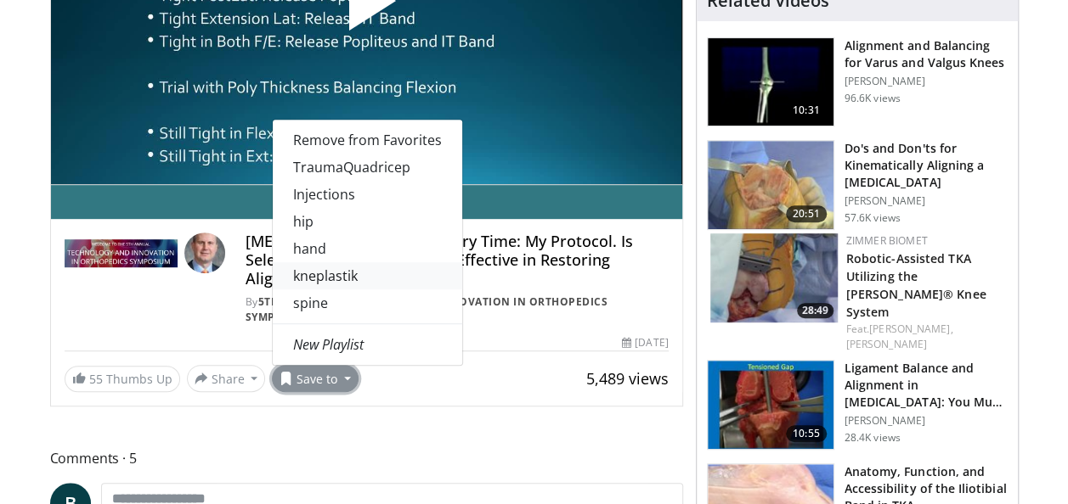
click at [341, 262] on link "kneplastik" at bounding box center [367, 275] width 189 height 27
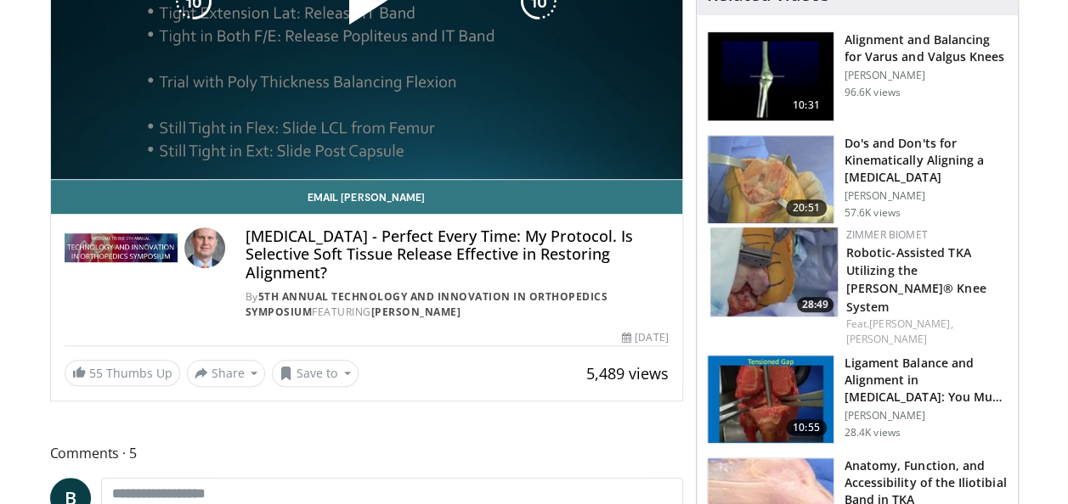
scroll to position [302, 0]
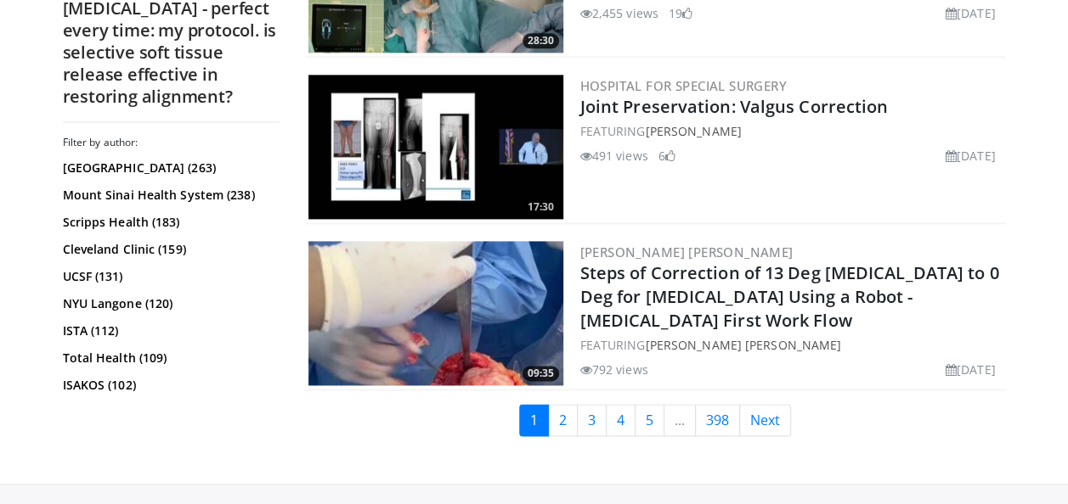
scroll to position [4288, 0]
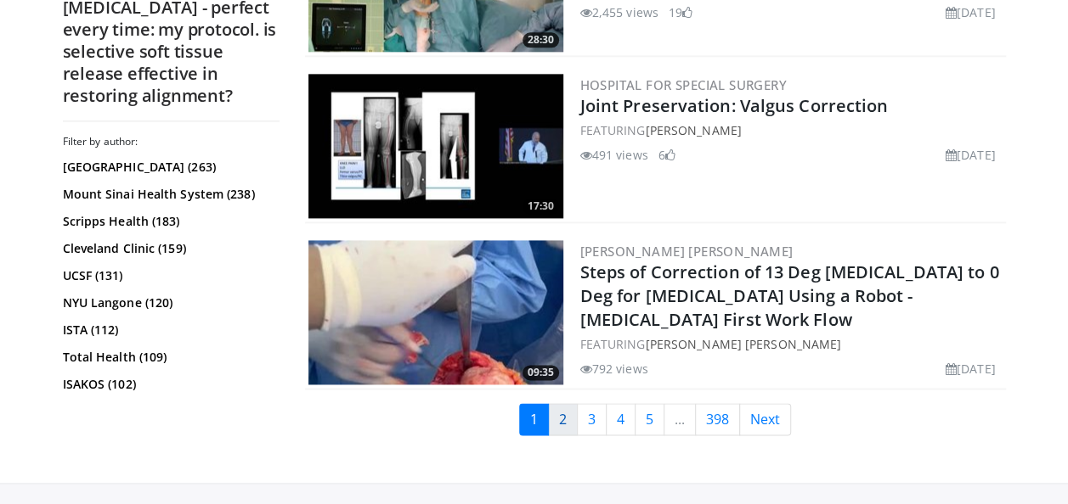
click at [567, 420] on link "2" at bounding box center [563, 419] width 30 height 32
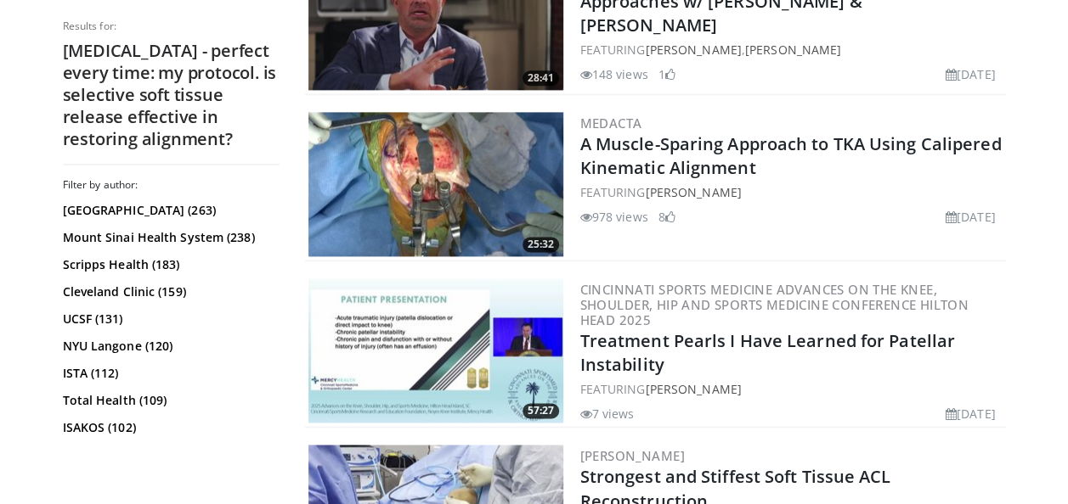
scroll to position [1265, 0]
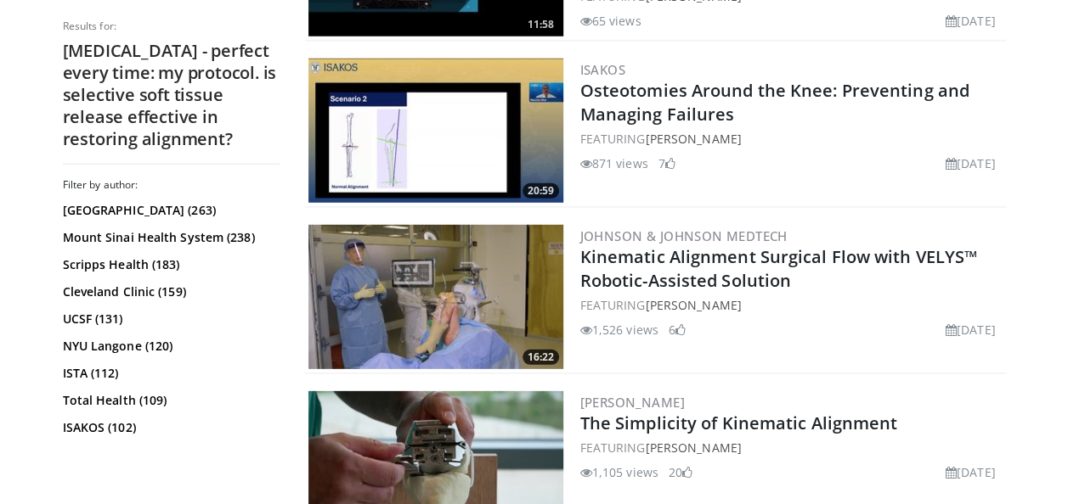
click at [818, 439] on div "FEATURING Robert Steensen" at bounding box center [791, 448] width 422 height 18
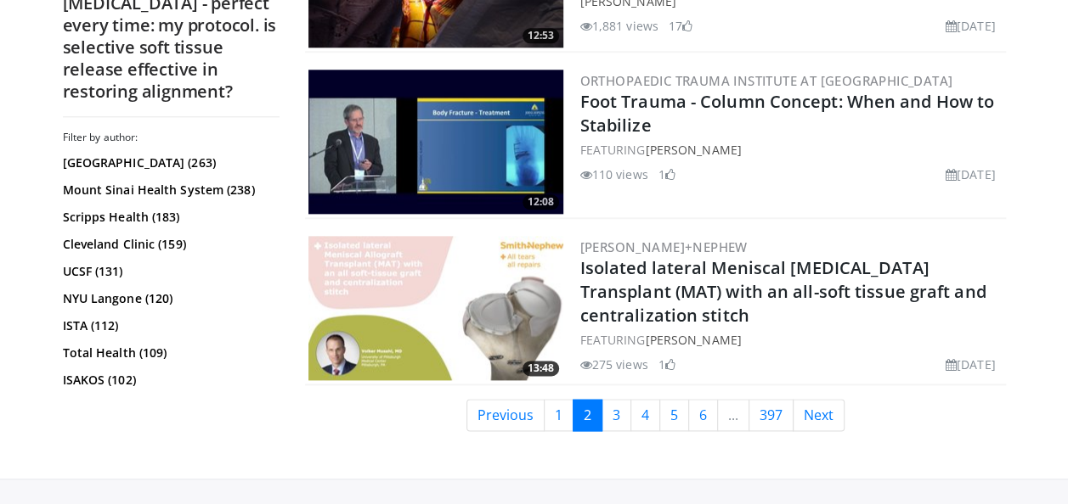
scroll to position [4224, 0]
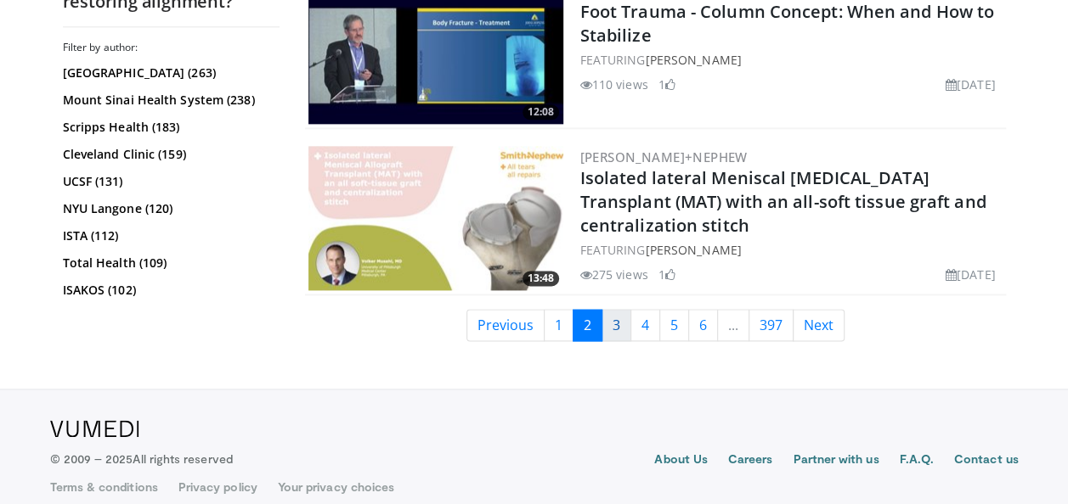
click at [613, 309] on link "3" at bounding box center [616, 325] width 30 height 32
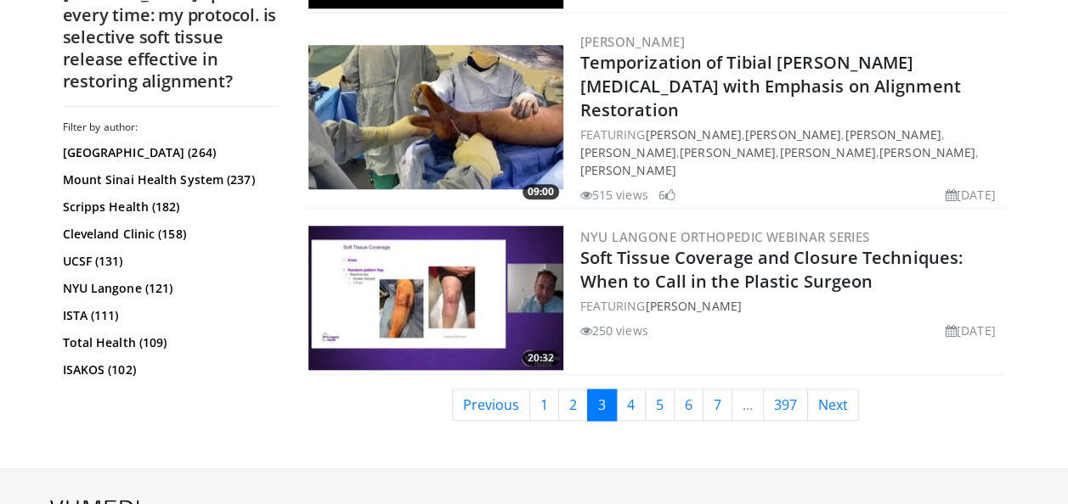
scroll to position [3908, 0]
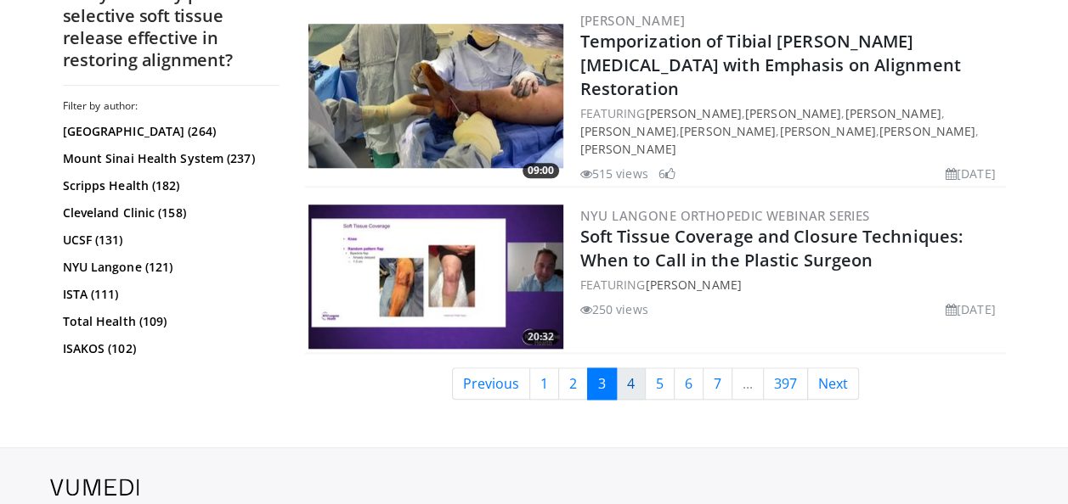
click at [638, 368] on link "4" at bounding box center [631, 384] width 30 height 32
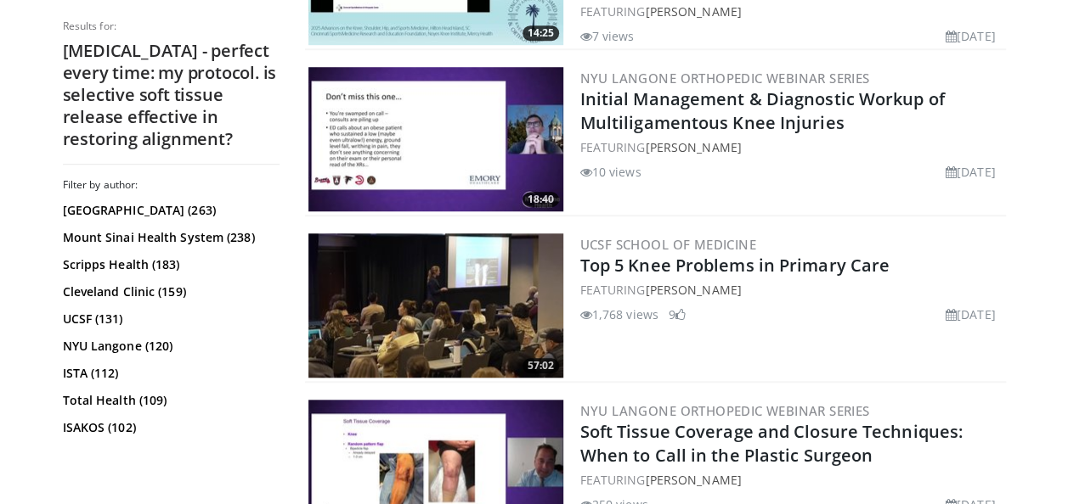
scroll to position [803, 0]
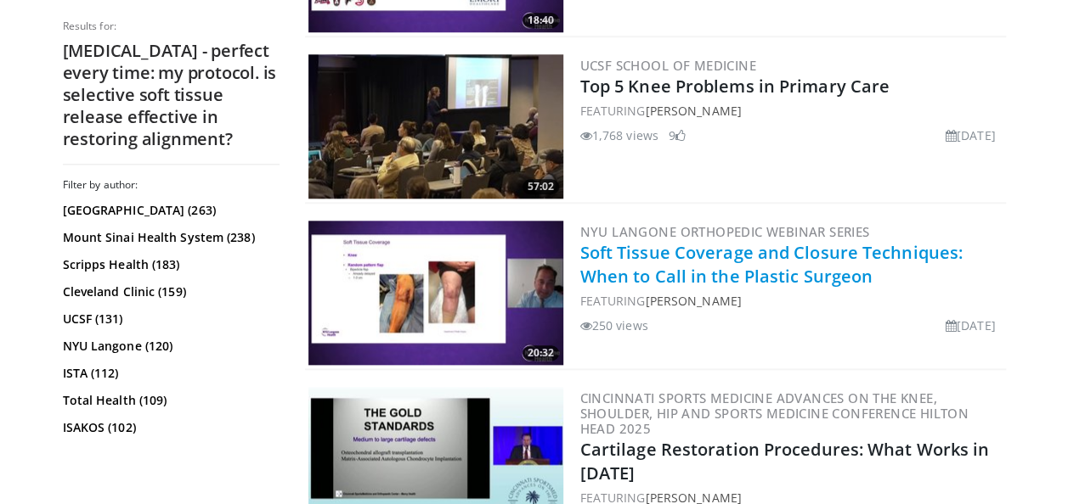
click at [671, 248] on link "Soft Tissue Coverage and Closure Techniques: When to Call in the Plastic Surgeon" at bounding box center [771, 264] width 382 height 47
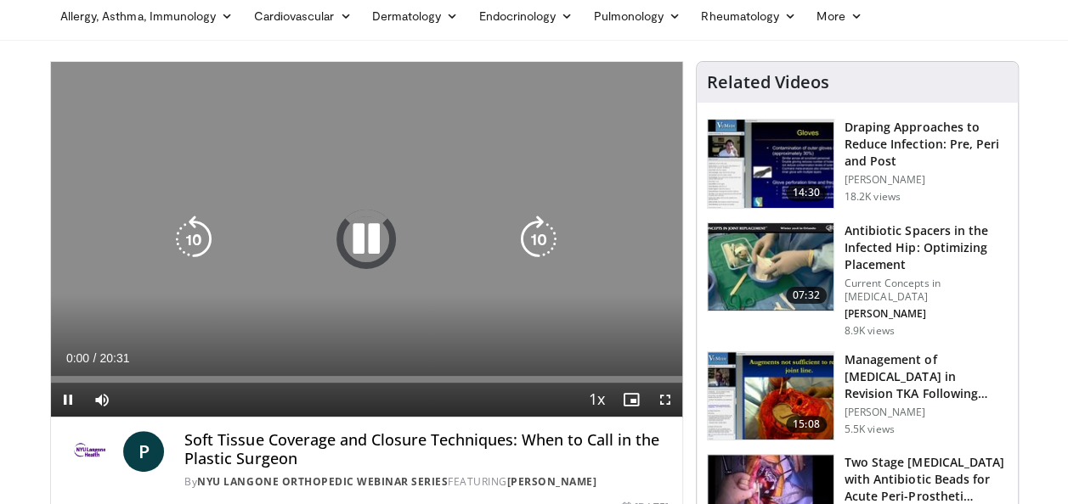
scroll to position [70, 0]
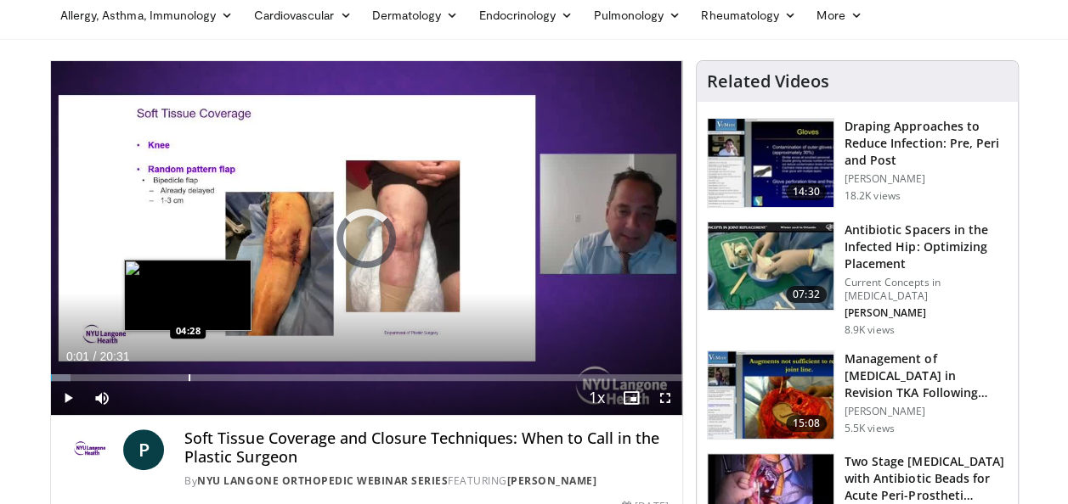
click at [187, 370] on div "Loaded : 3.22% 00:01 04:28" at bounding box center [366, 373] width 631 height 16
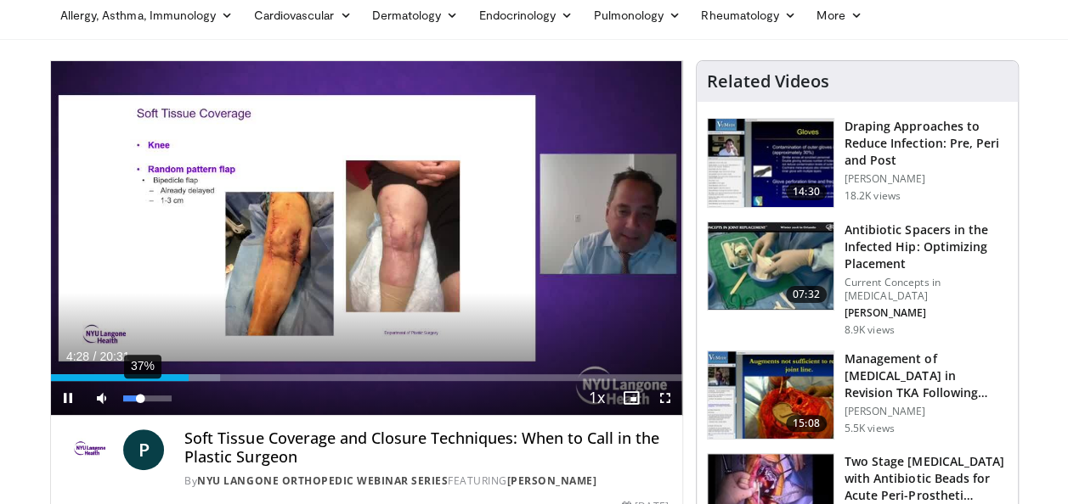
click at [140, 397] on div "37%" at bounding box center [147, 399] width 48 height 6
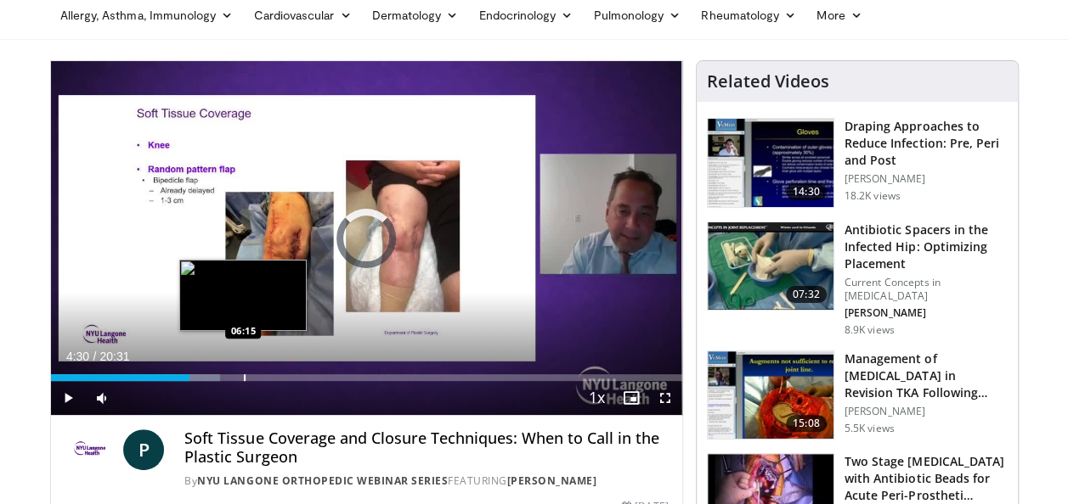
click at [243, 372] on div "Loaded : 26.83% 04:30 06:15" at bounding box center [366, 373] width 631 height 16
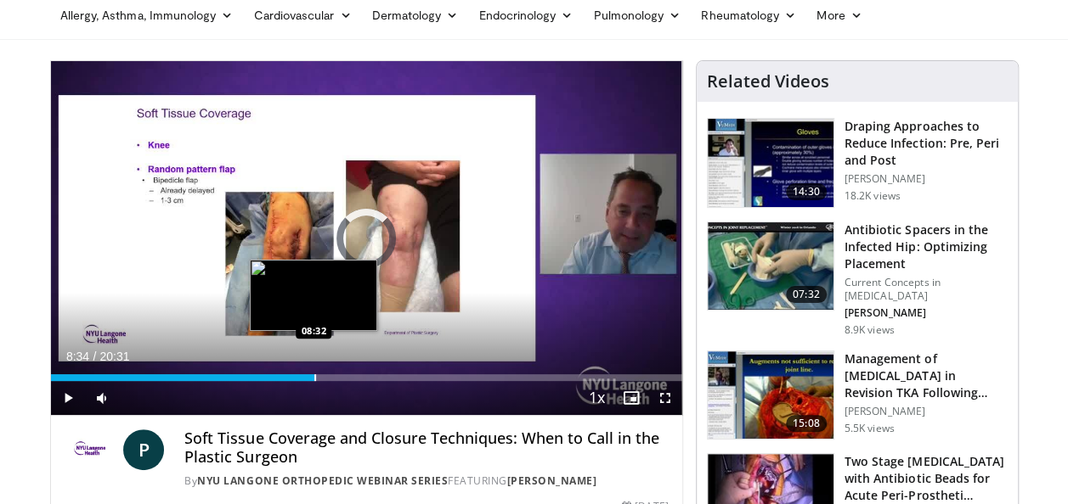
click at [314, 377] on div "Progress Bar" at bounding box center [315, 378] width 2 height 7
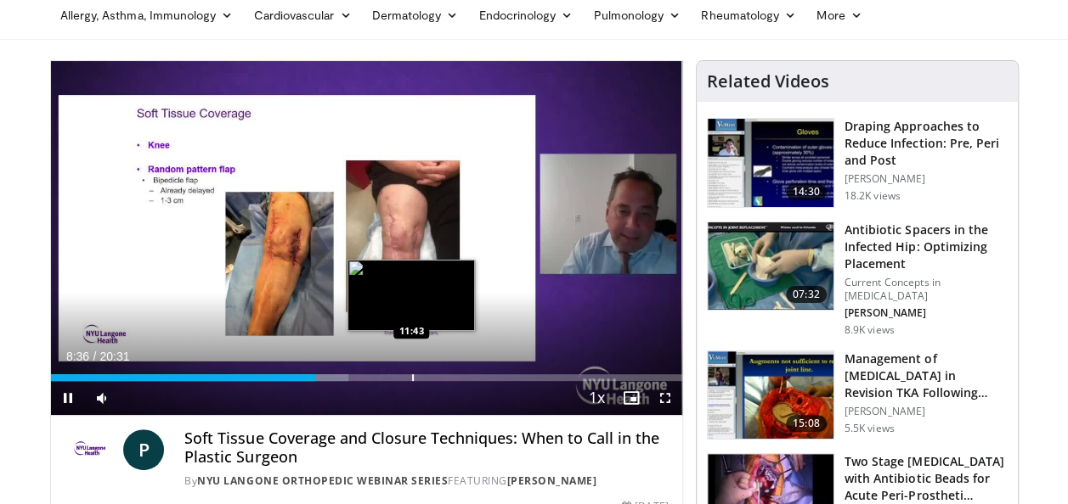
click at [412, 379] on div "Progress Bar" at bounding box center [413, 378] width 2 height 7
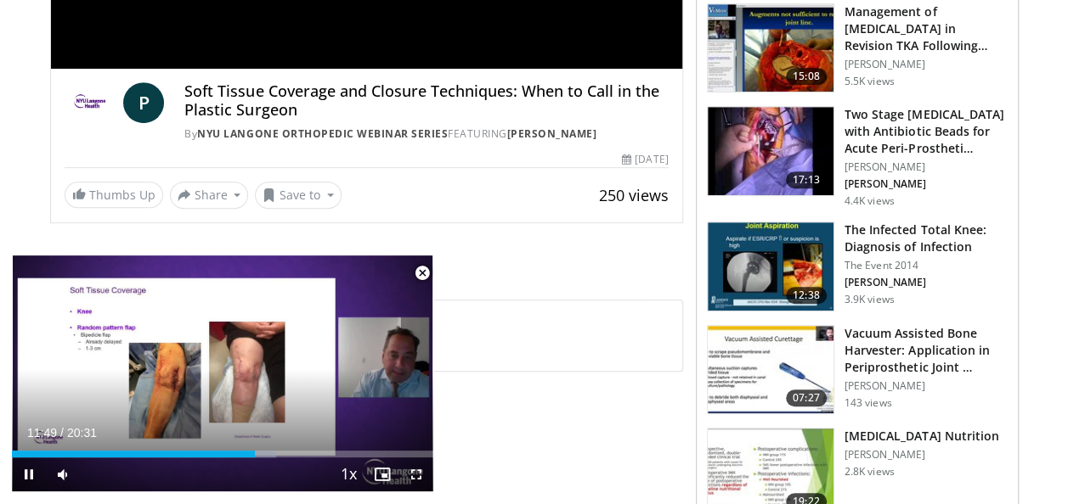
scroll to position [422, 0]
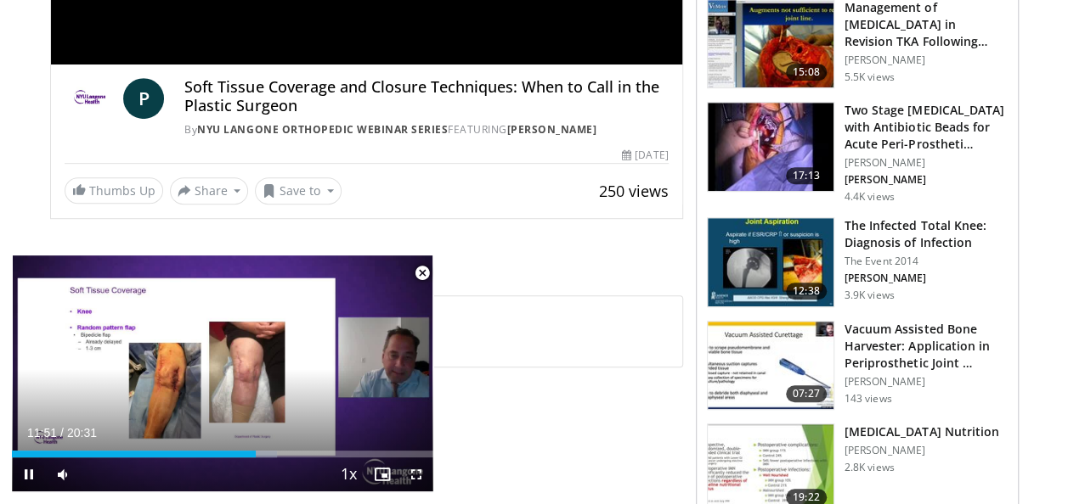
click at [422, 274] on span "Video Player" at bounding box center [422, 273] width 34 height 34
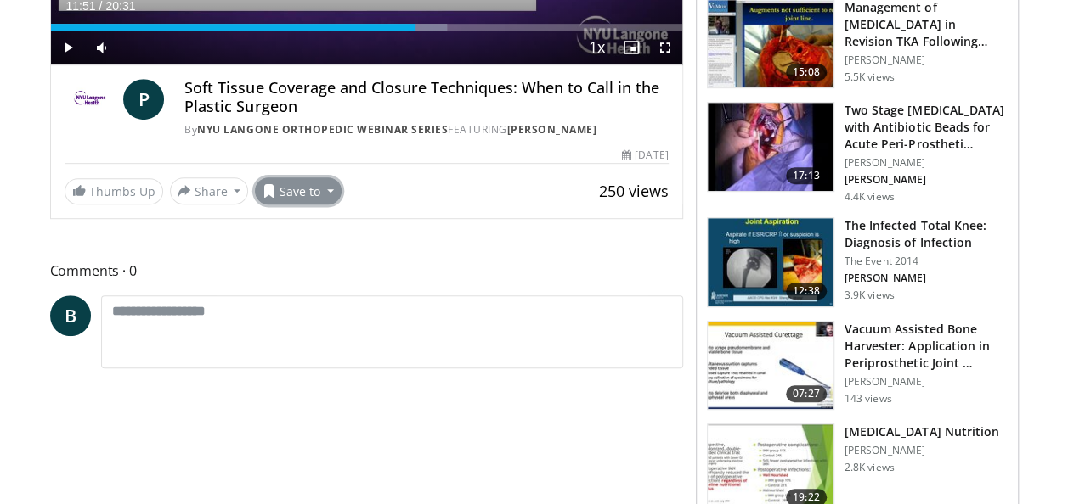
click at [324, 185] on button "Save to" at bounding box center [298, 191] width 87 height 27
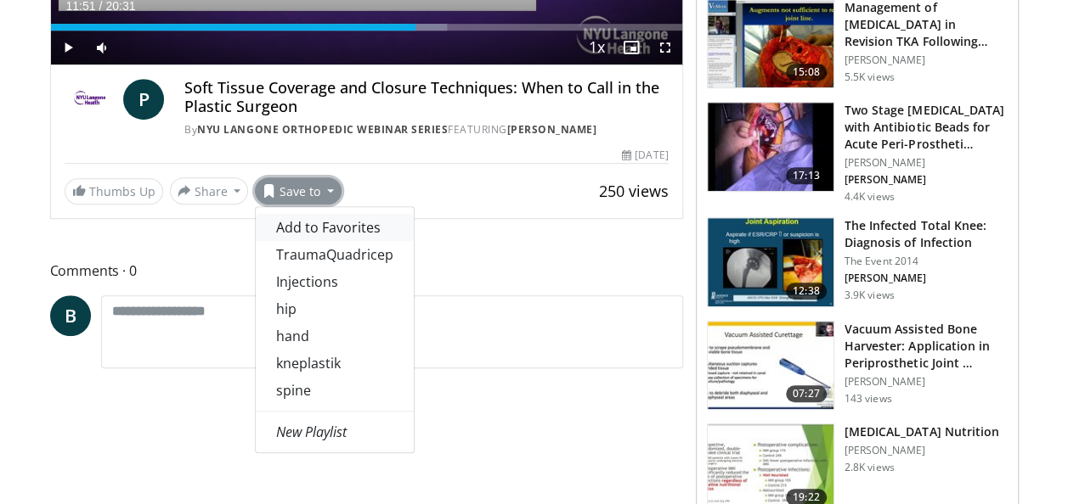
click at [350, 224] on span "Add to Favorites" at bounding box center [328, 227] width 104 height 19
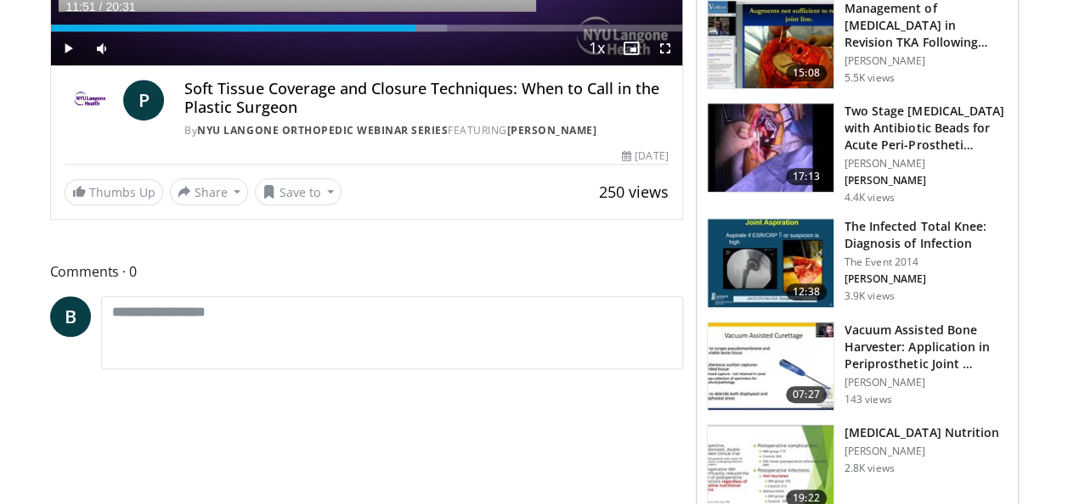
scroll to position [0, 0]
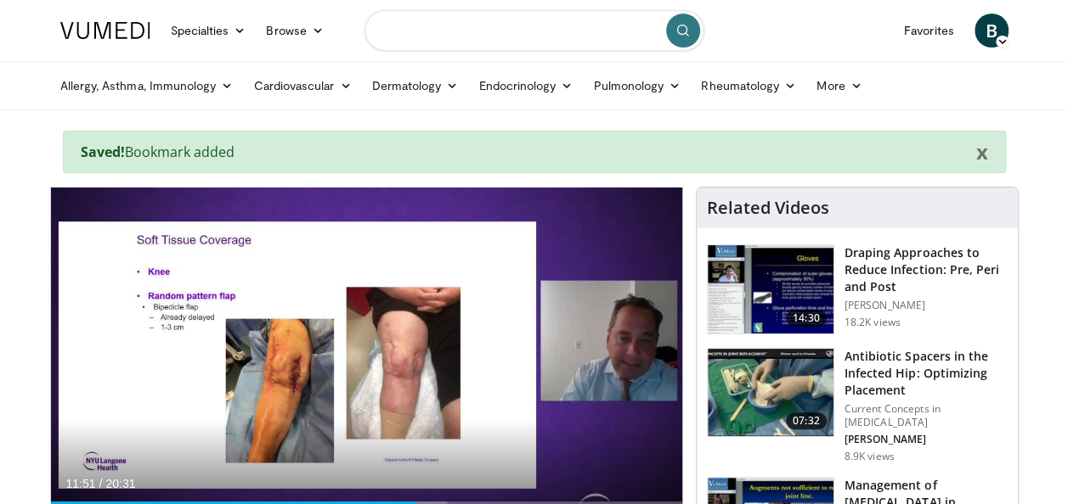
click at [439, 40] on input "Search topics, interventions" at bounding box center [534, 30] width 340 height 41
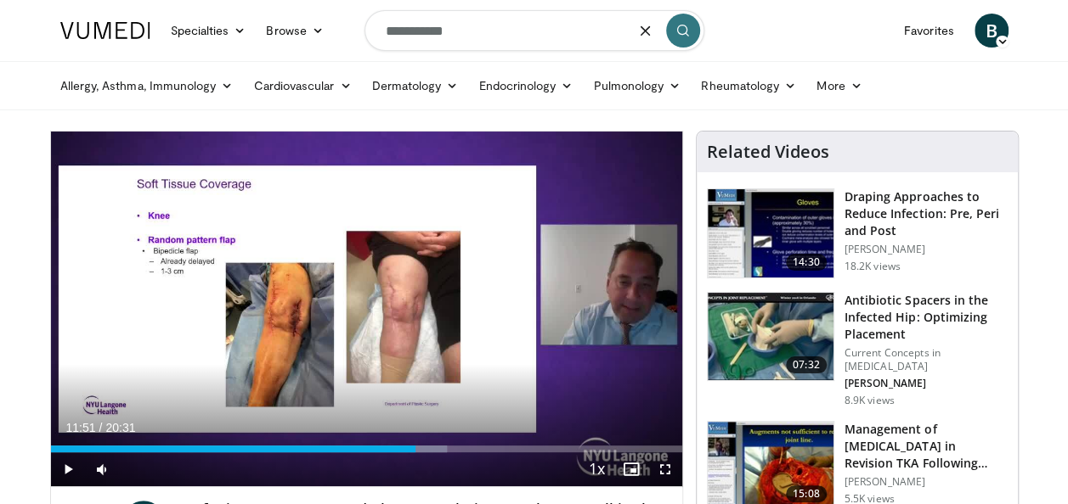
type input "**********"
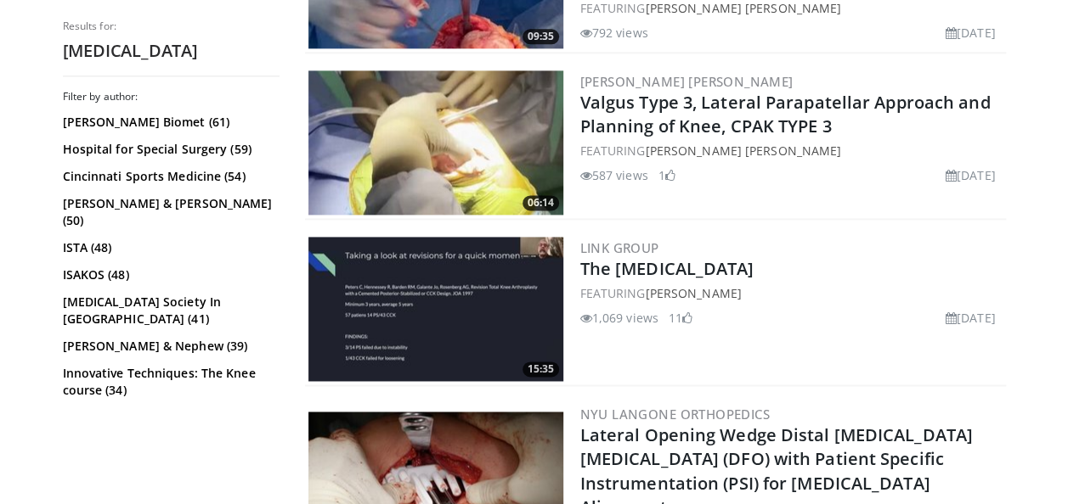
scroll to position [1121, 0]
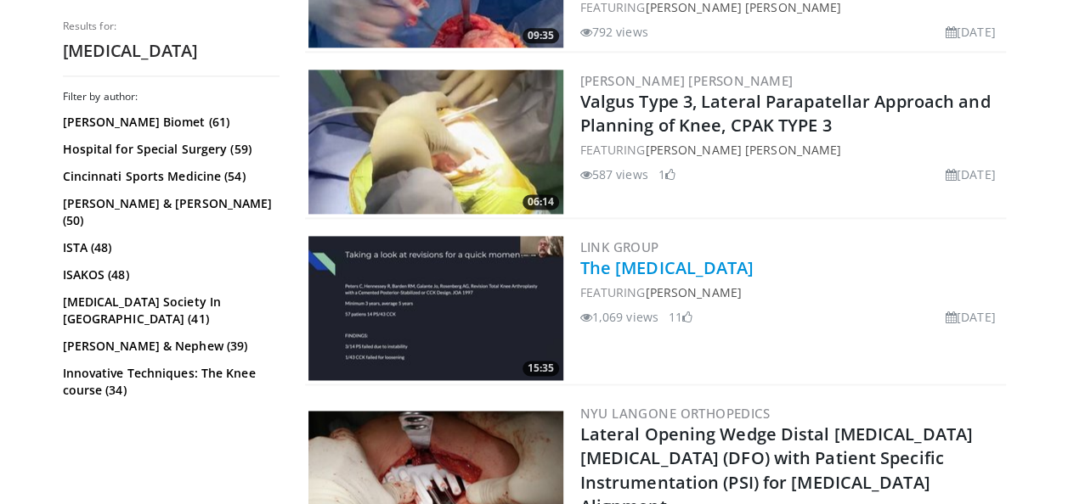
click at [664, 262] on link "The [MEDICAL_DATA]" at bounding box center [667, 267] width 174 height 23
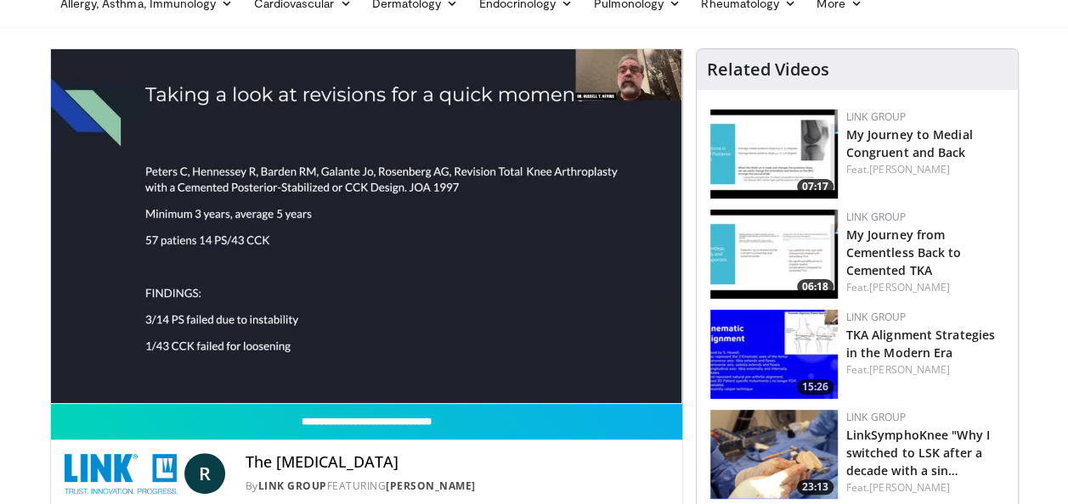
scroll to position [83, 0]
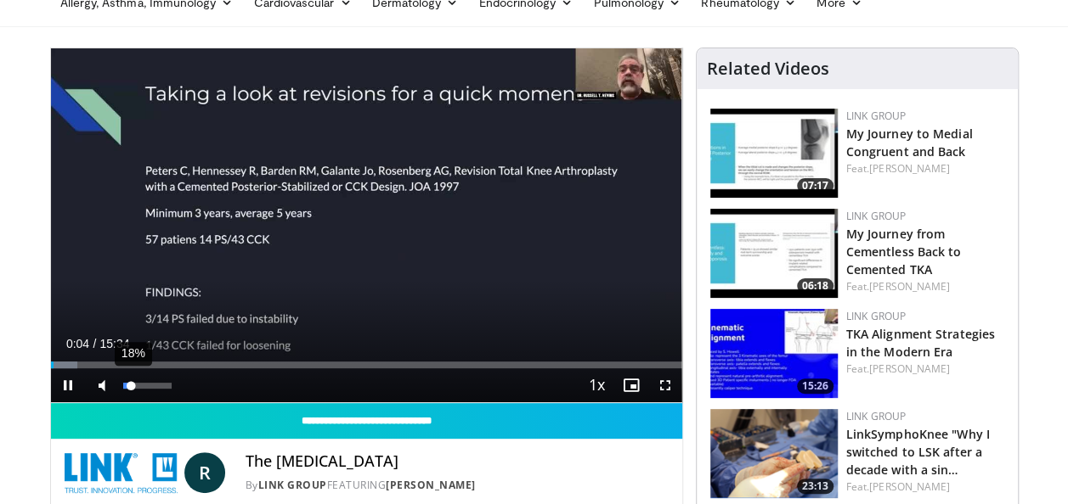
click at [131, 384] on div "18%" at bounding box center [147, 386] width 48 height 6
click at [131, 384] on div "Volume Level" at bounding box center [127, 386] width 8 height 6
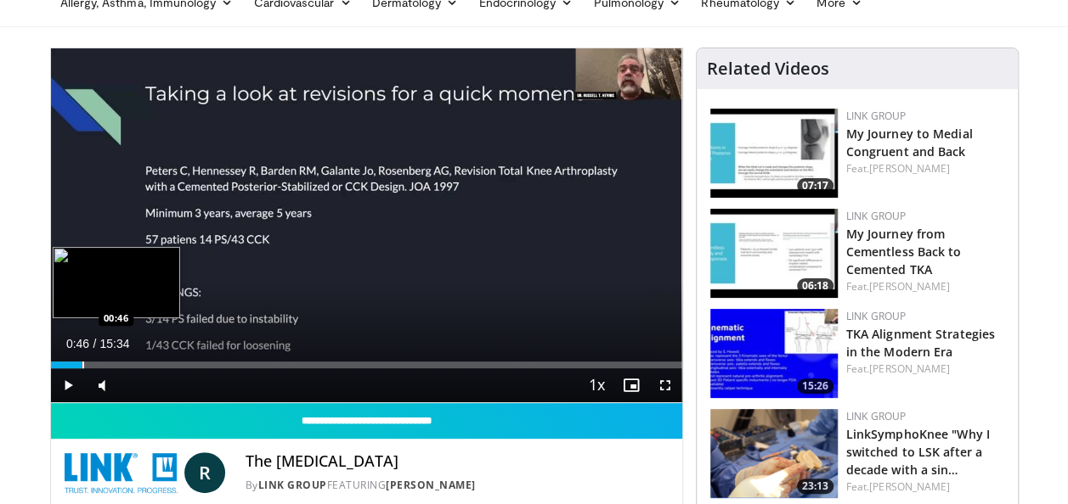
click at [82, 364] on div "Progress Bar" at bounding box center [83, 365] width 2 height 7
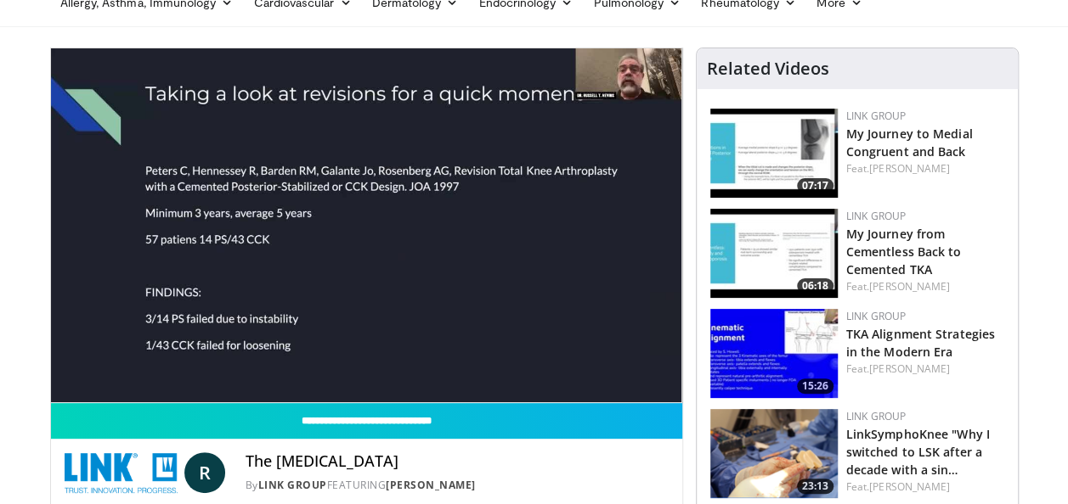
click at [114, 364] on video-js "**********" at bounding box center [366, 225] width 631 height 355
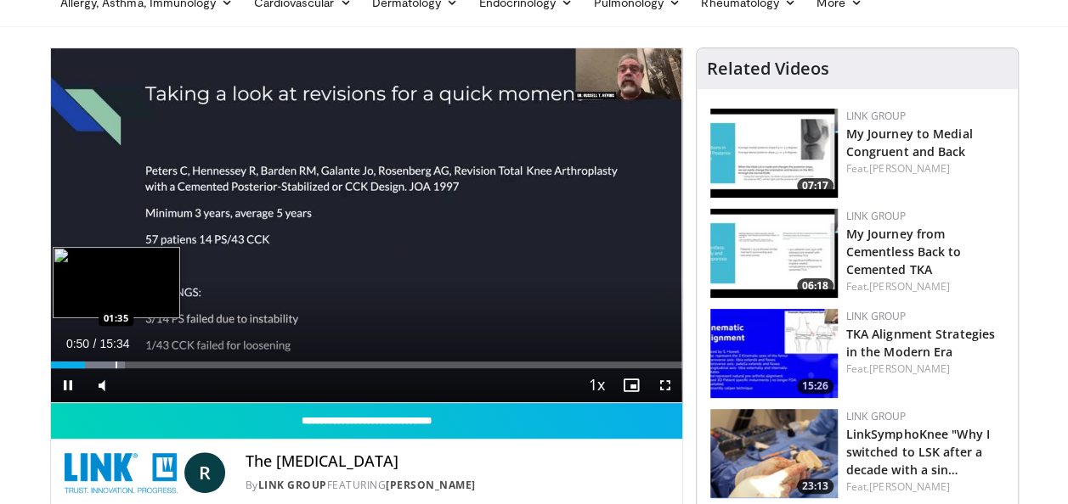
click at [116, 367] on div "Progress Bar" at bounding box center [117, 365] width 2 height 7
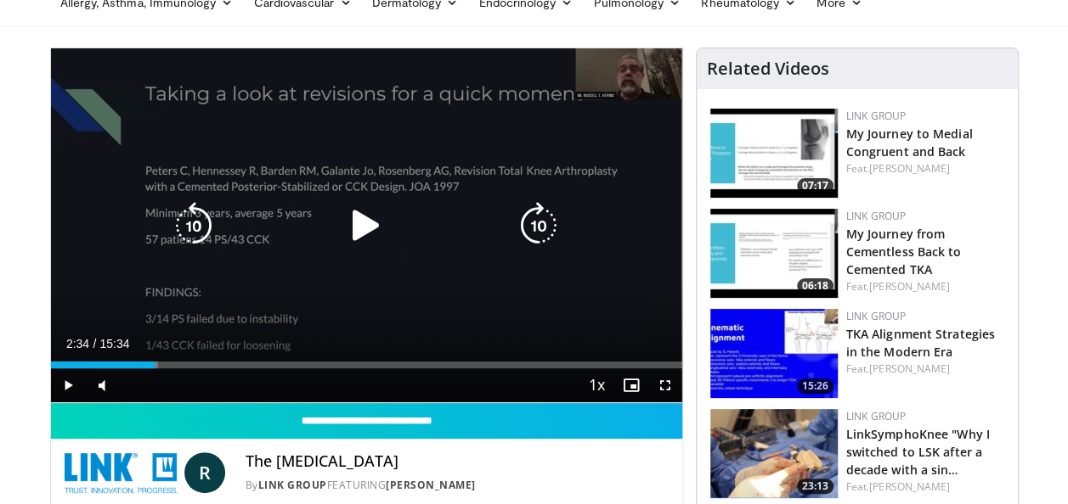
click at [155, 366] on div "Progress Bar" at bounding box center [126, 365] width 63 height 7
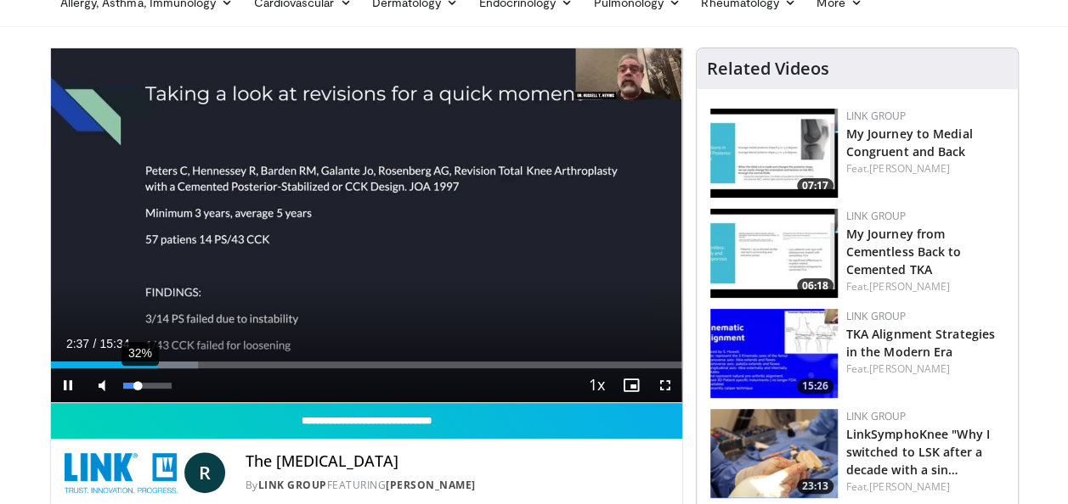
click at [138, 385] on div "32%" at bounding box center [147, 386] width 48 height 6
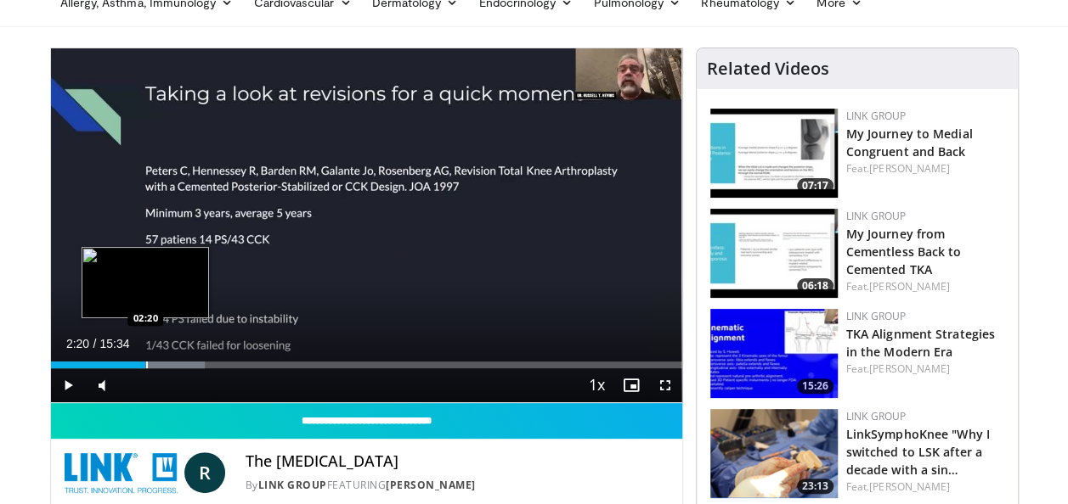
click at [146, 364] on div "Progress Bar" at bounding box center [147, 365] width 2 height 7
click at [132, 362] on video-js "**********" at bounding box center [366, 225] width 631 height 355
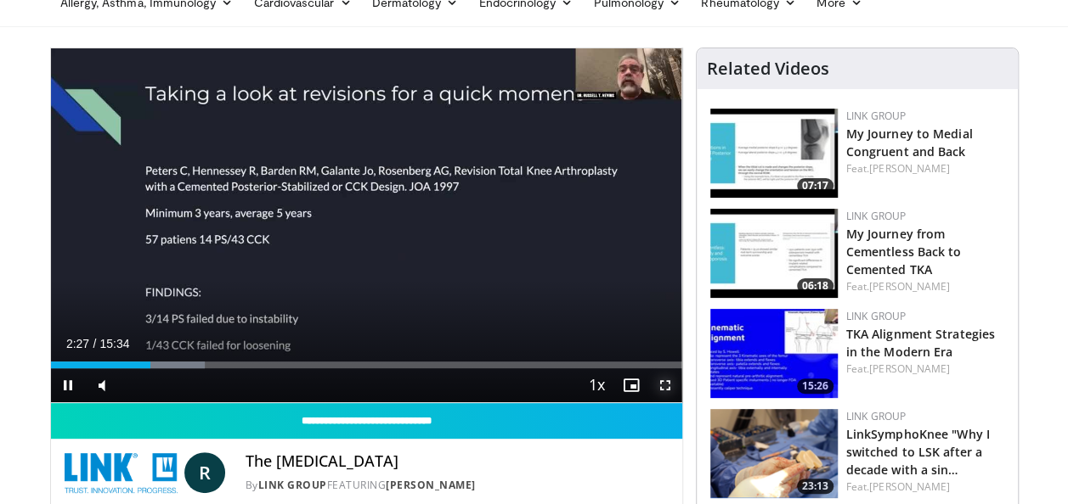
click at [664, 387] on span "Video Player" at bounding box center [665, 386] width 34 height 34
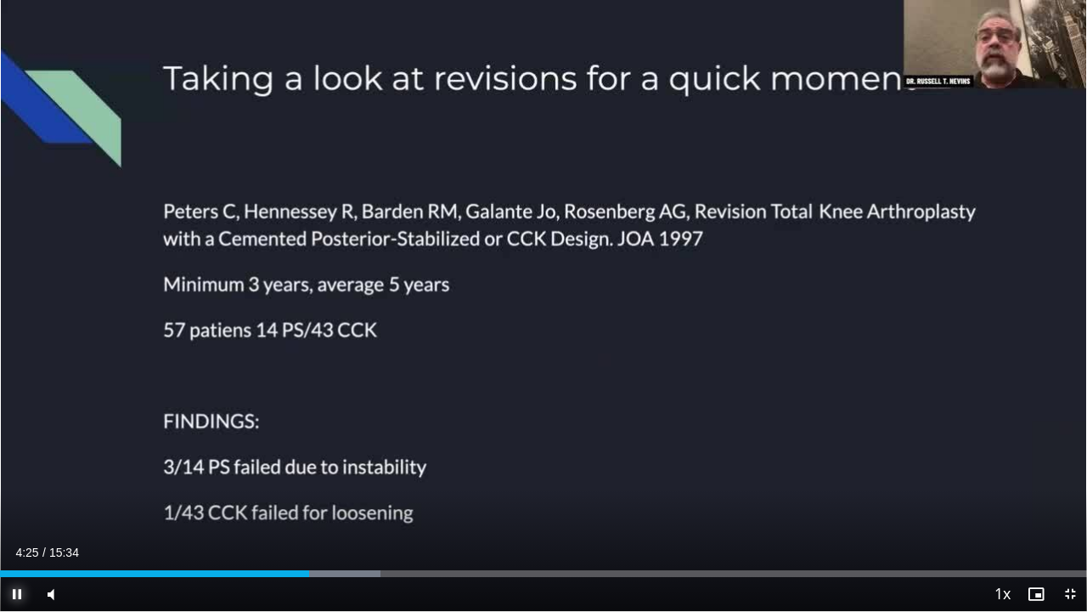
click at [13, 504] on span "Video Player" at bounding box center [17, 594] width 34 height 34
click at [22, 504] on span "Video Player" at bounding box center [17, 594] width 34 height 34
click at [15, 504] on span "Video Player" at bounding box center [17, 594] width 34 height 34
click at [14, 504] on span "Video Player" at bounding box center [17, 594] width 34 height 34
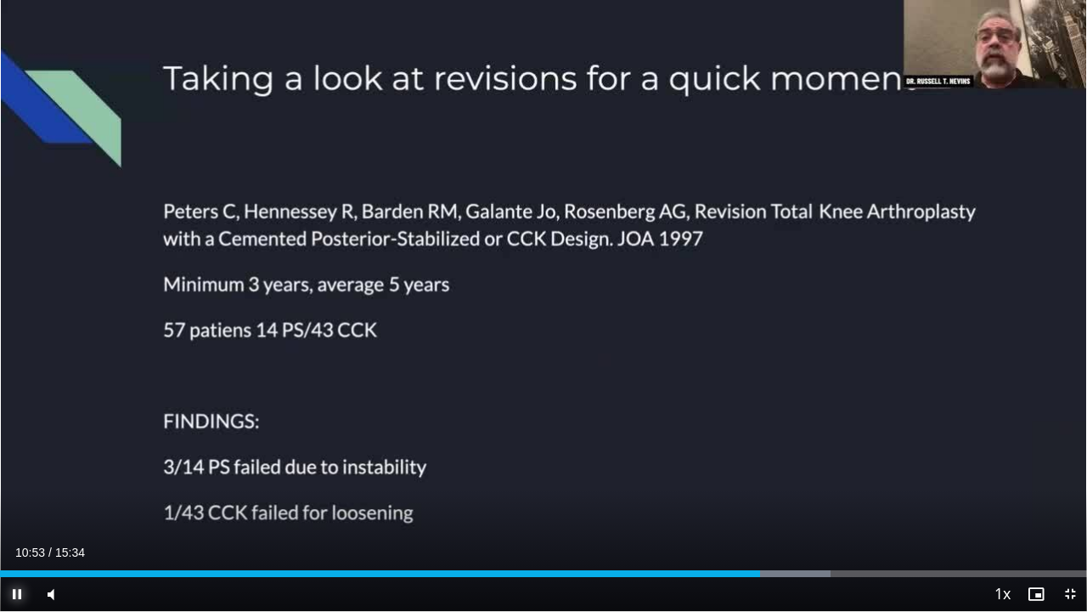
click at [14, 504] on span "Video Player" at bounding box center [17, 594] width 34 height 34
click at [1067, 504] on span "Video Player" at bounding box center [1070, 594] width 34 height 34
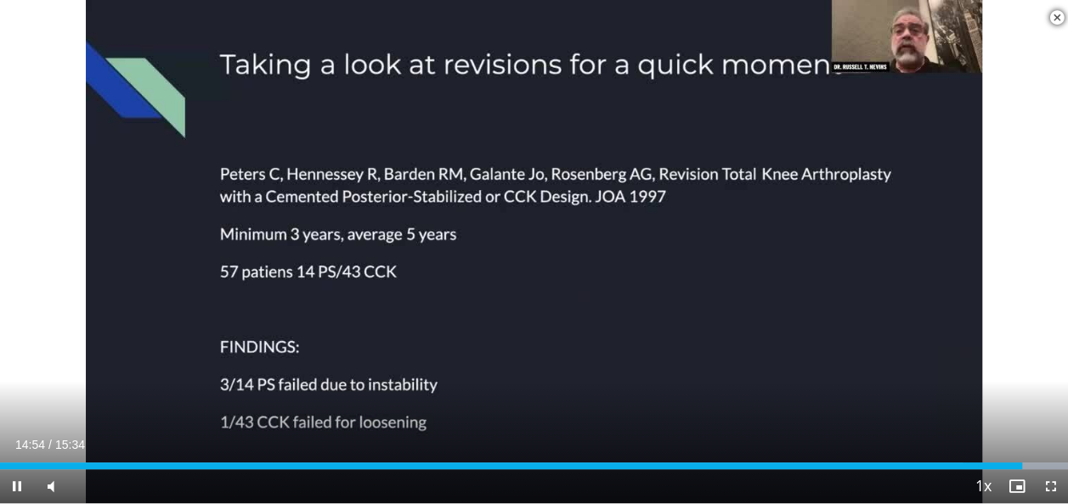
scroll to position [274, 0]
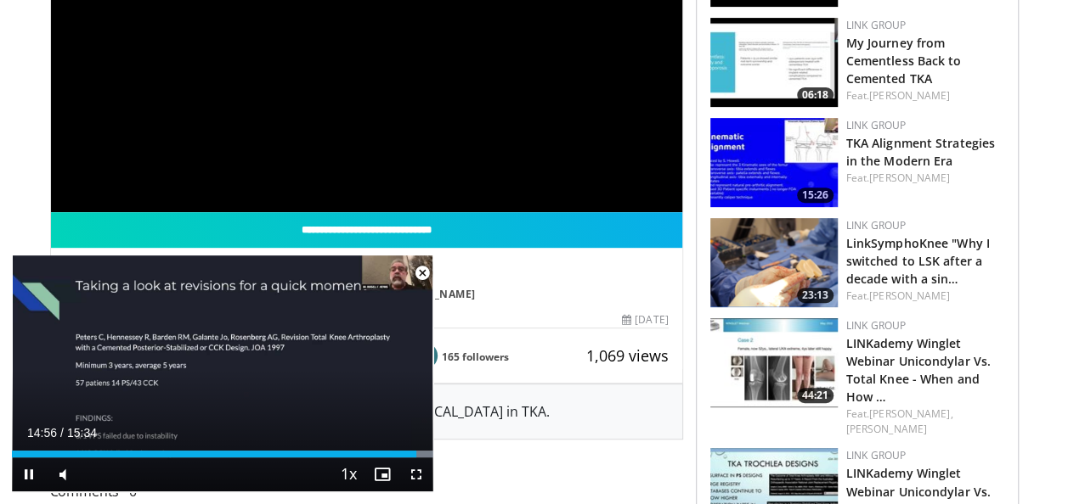
click at [423, 266] on span "Video Player" at bounding box center [422, 273] width 34 height 34
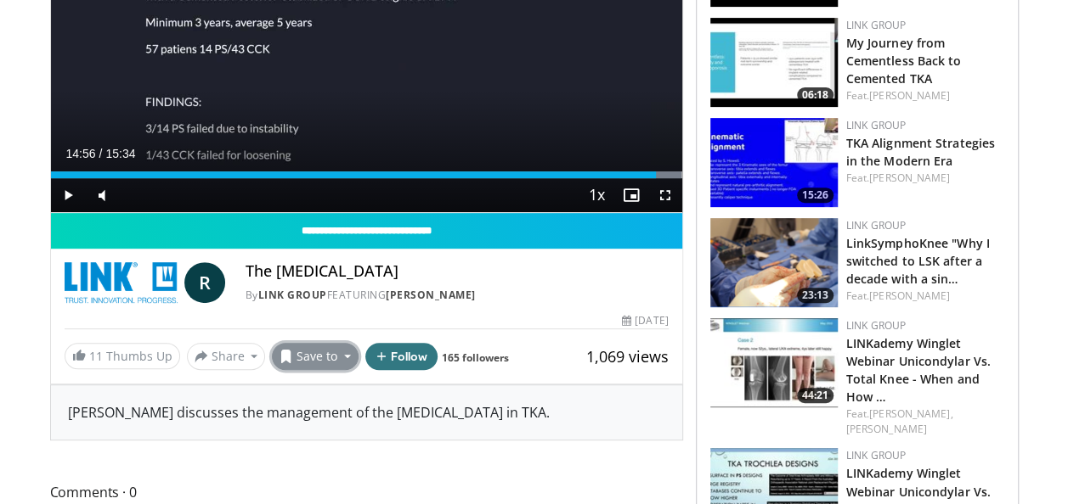
click at [332, 350] on button "Save to" at bounding box center [315, 356] width 87 height 27
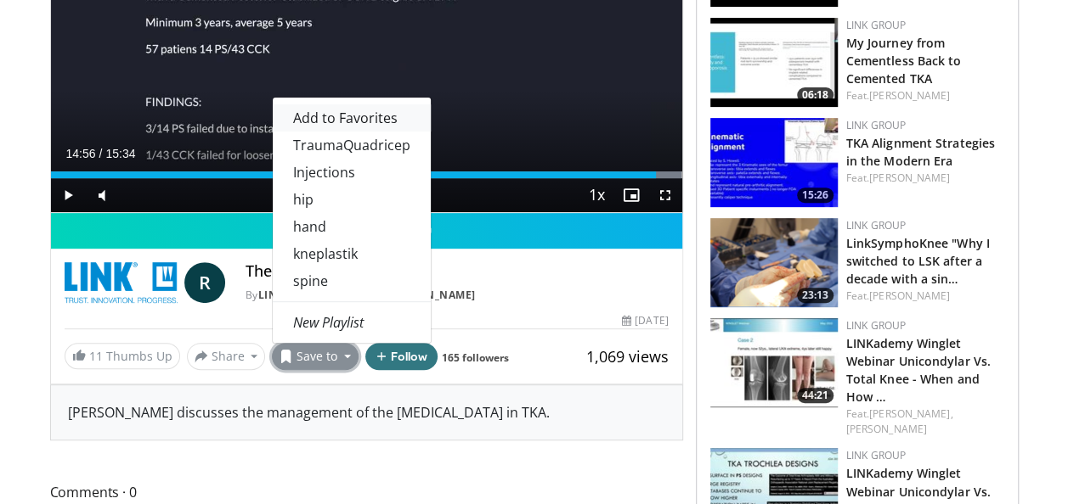
click at [338, 116] on span "Add to Favorites" at bounding box center [345, 118] width 104 height 19
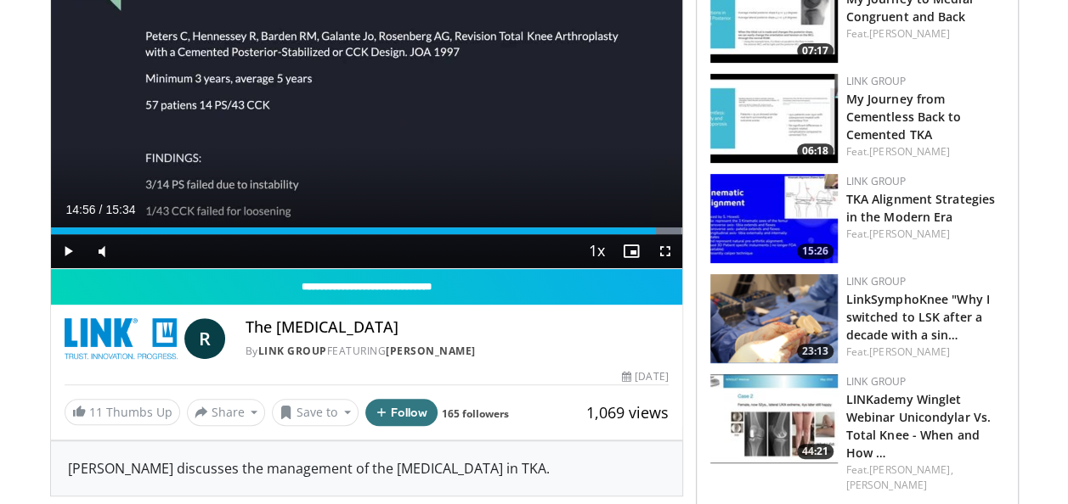
scroll to position [330, 0]
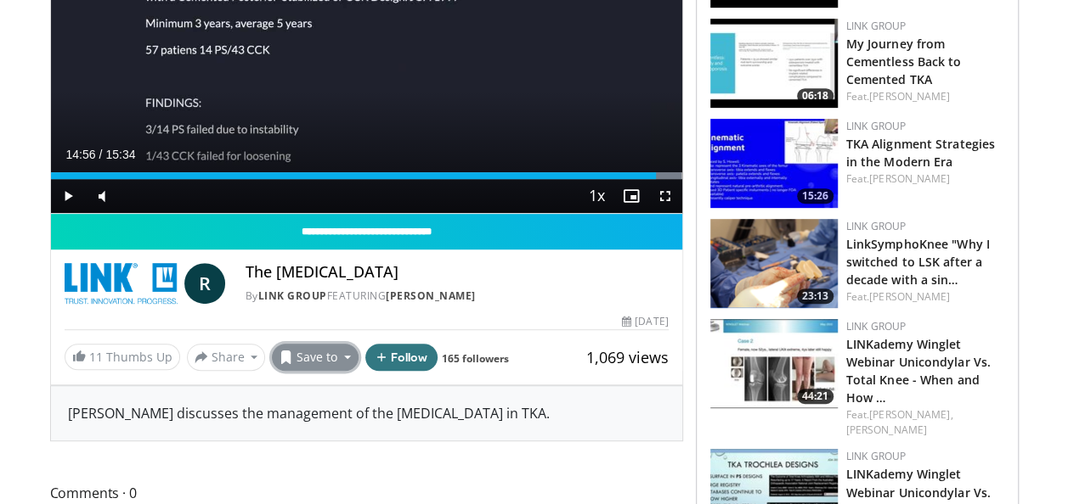
click at [338, 352] on button "Save to" at bounding box center [315, 357] width 87 height 27
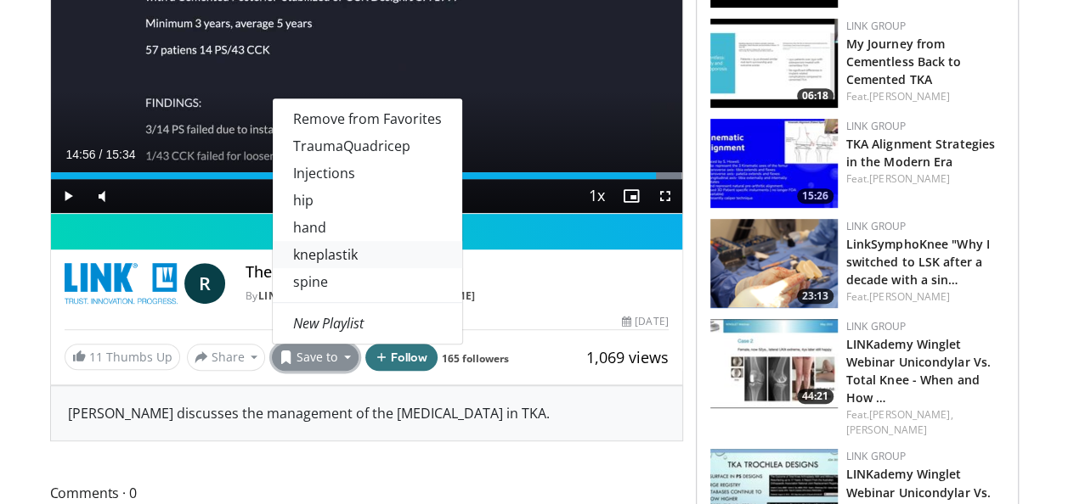
click at [347, 251] on link "kneplastik" at bounding box center [367, 254] width 189 height 27
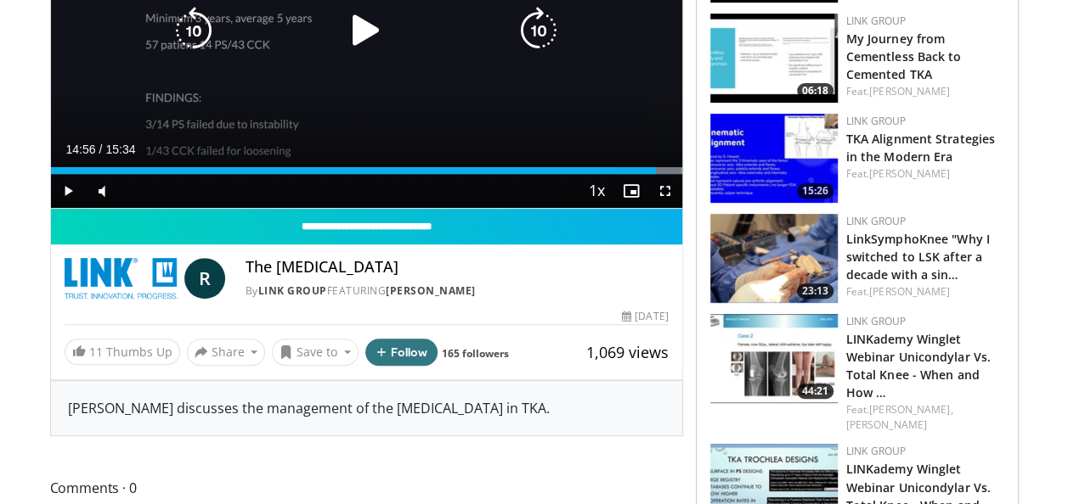
scroll to position [274, 0]
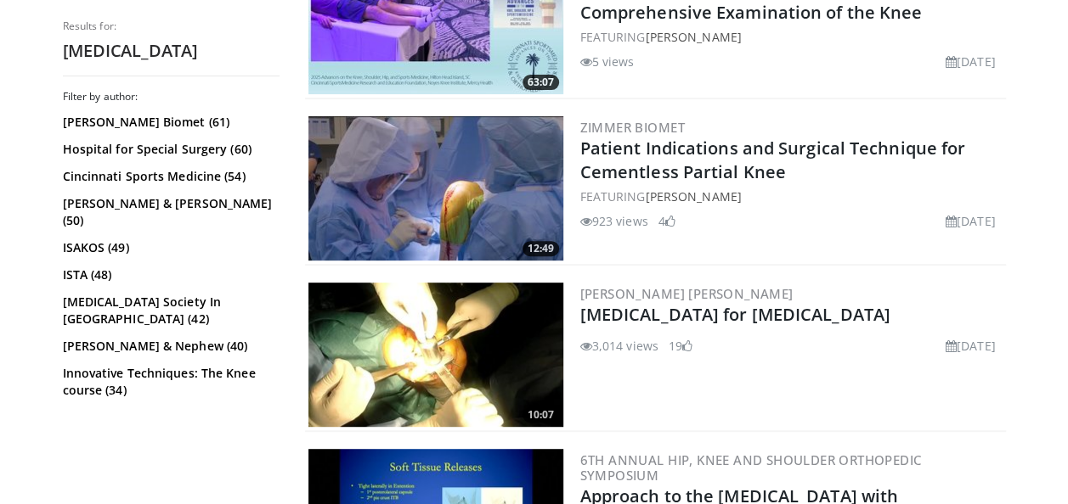
scroll to position [3438, 0]
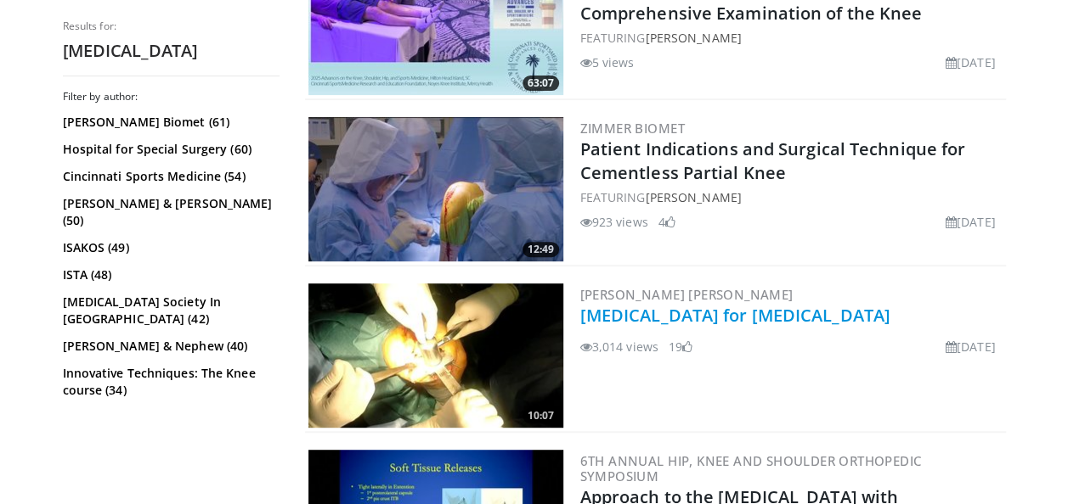
click at [768, 304] on link "[MEDICAL_DATA] for [MEDICAL_DATA]" at bounding box center [735, 315] width 310 height 23
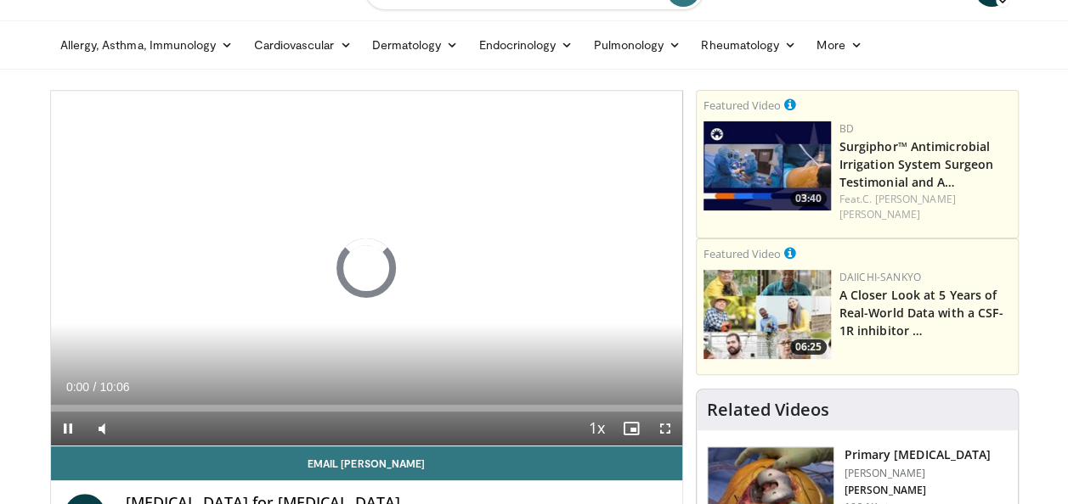
scroll to position [44, 0]
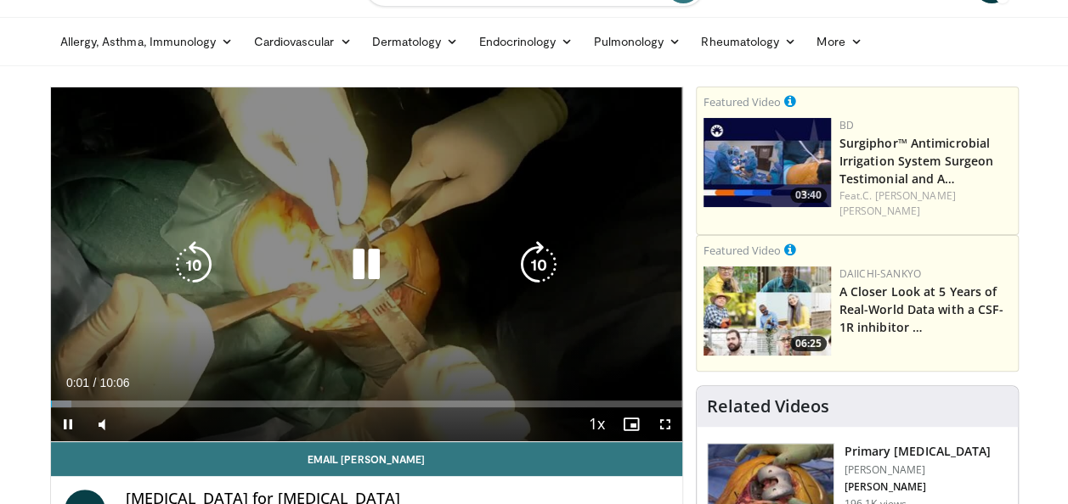
click at [371, 263] on icon "Video Player" at bounding box center [366, 265] width 48 height 48
